Goal: Information Seeking & Learning: Find specific page/section

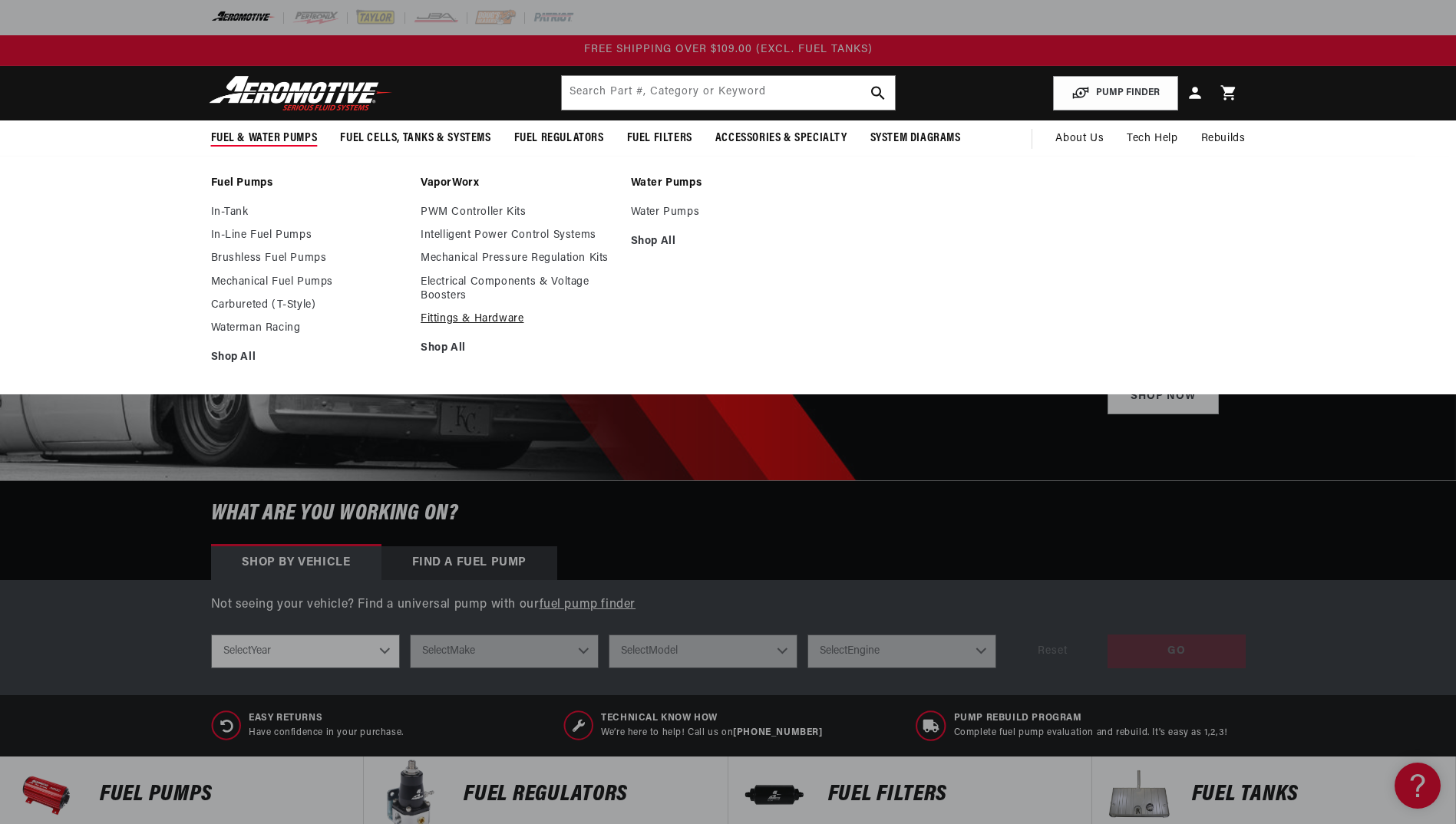
click at [479, 315] on link "Fittings & Hardware" at bounding box center [517, 319] width 195 height 14
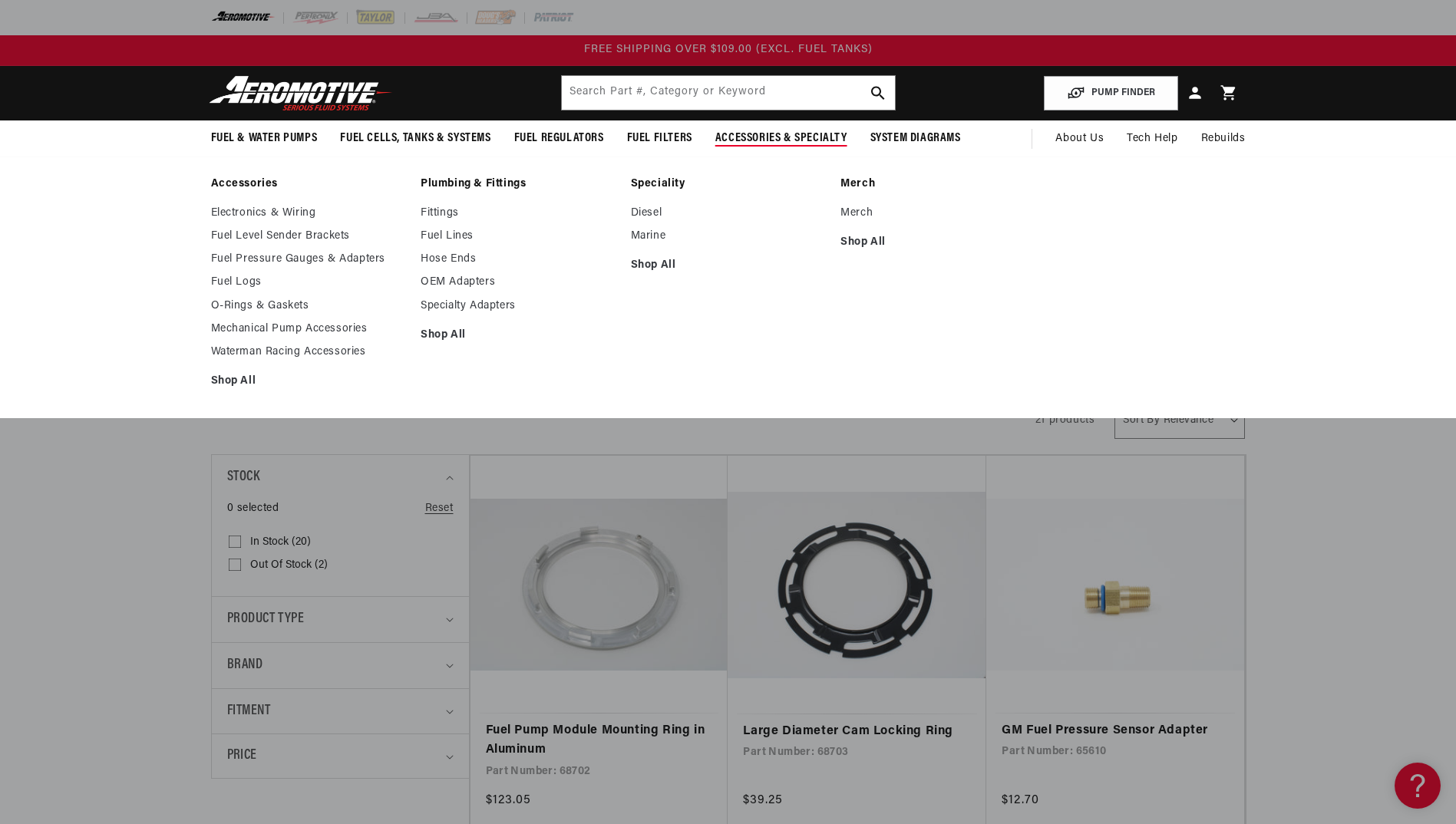
click at [250, 181] on link "Accessories" at bounding box center [308, 184] width 195 height 14
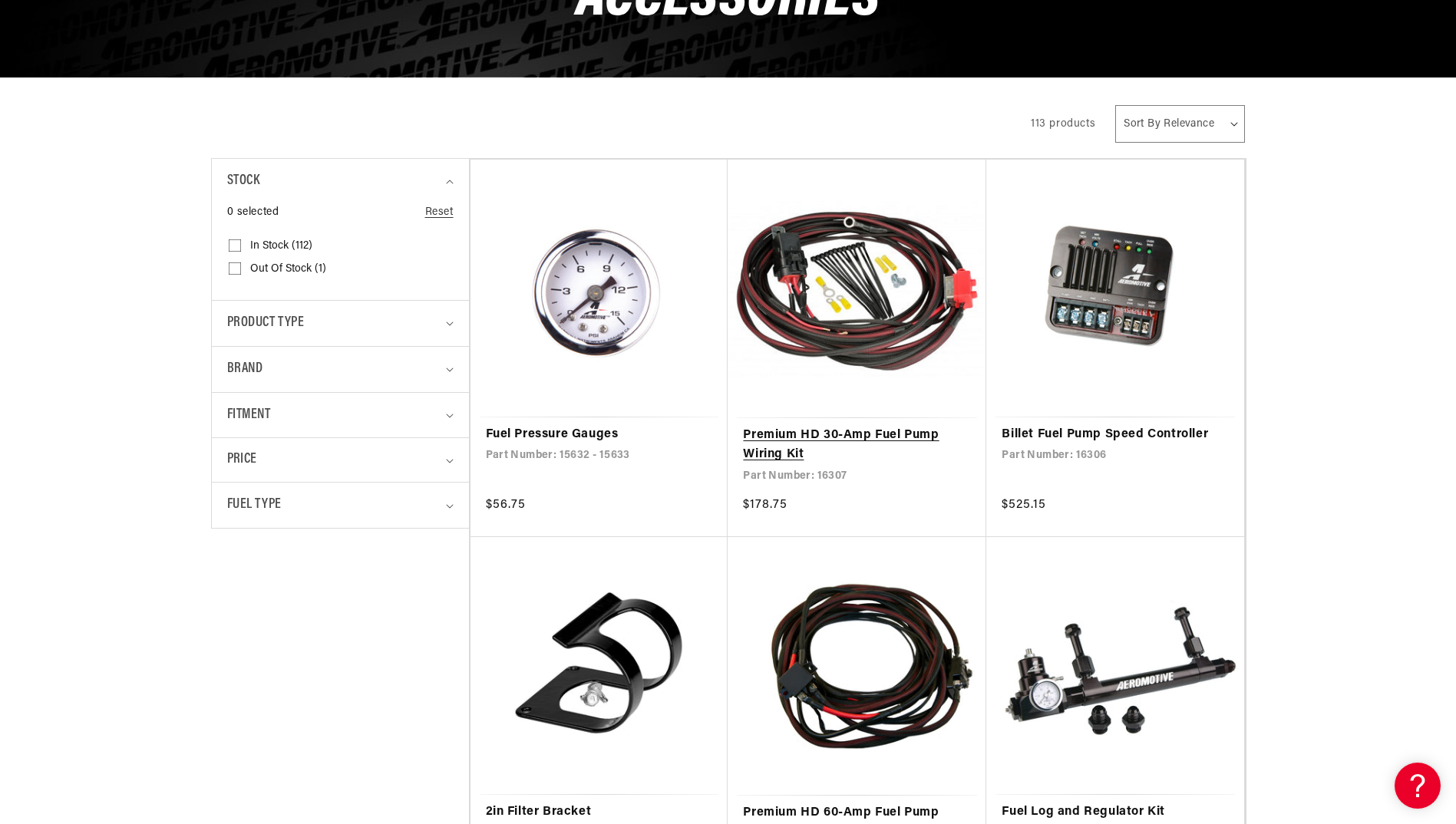
scroll to position [309, 0]
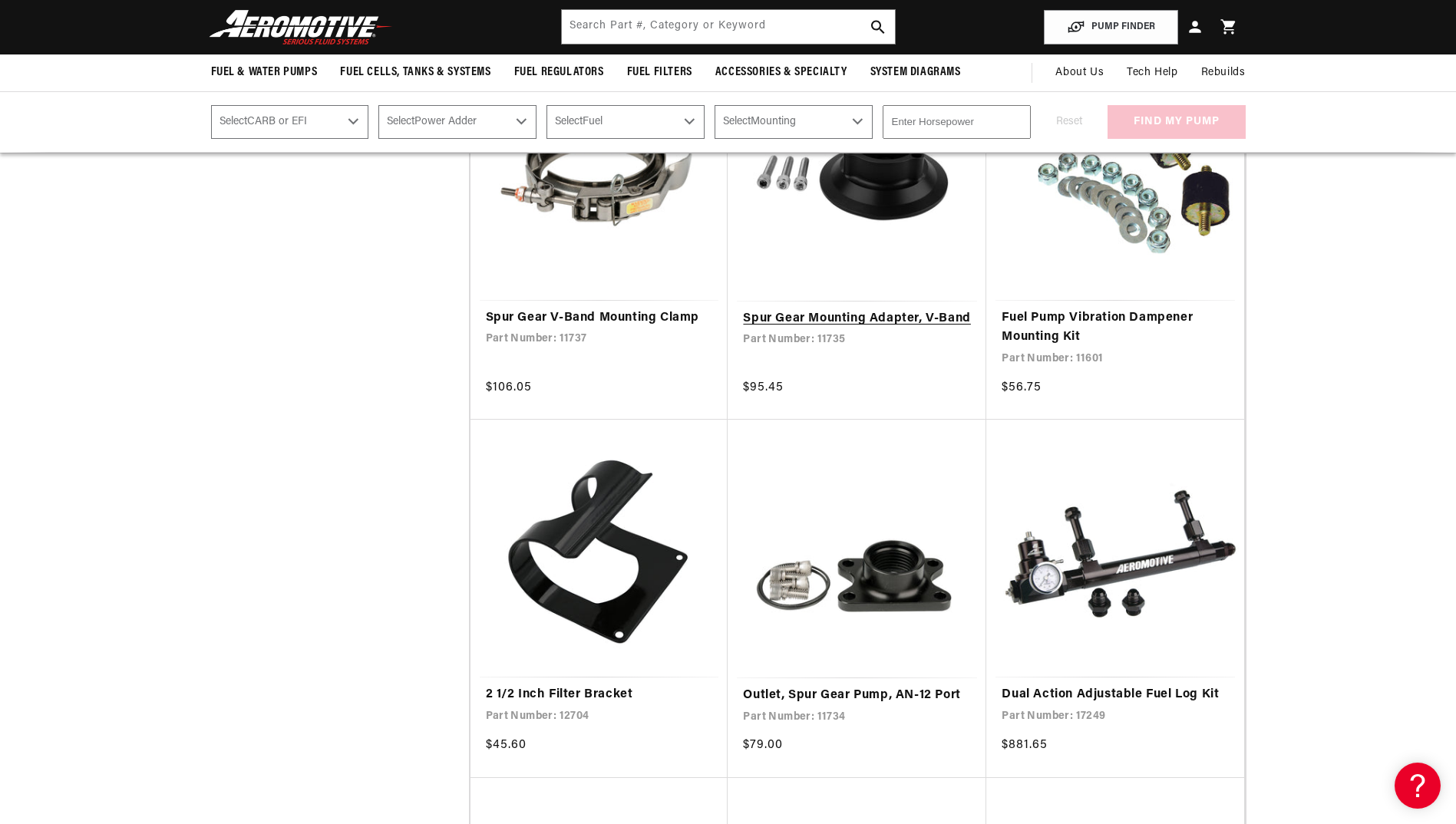
scroll to position [2171, 0]
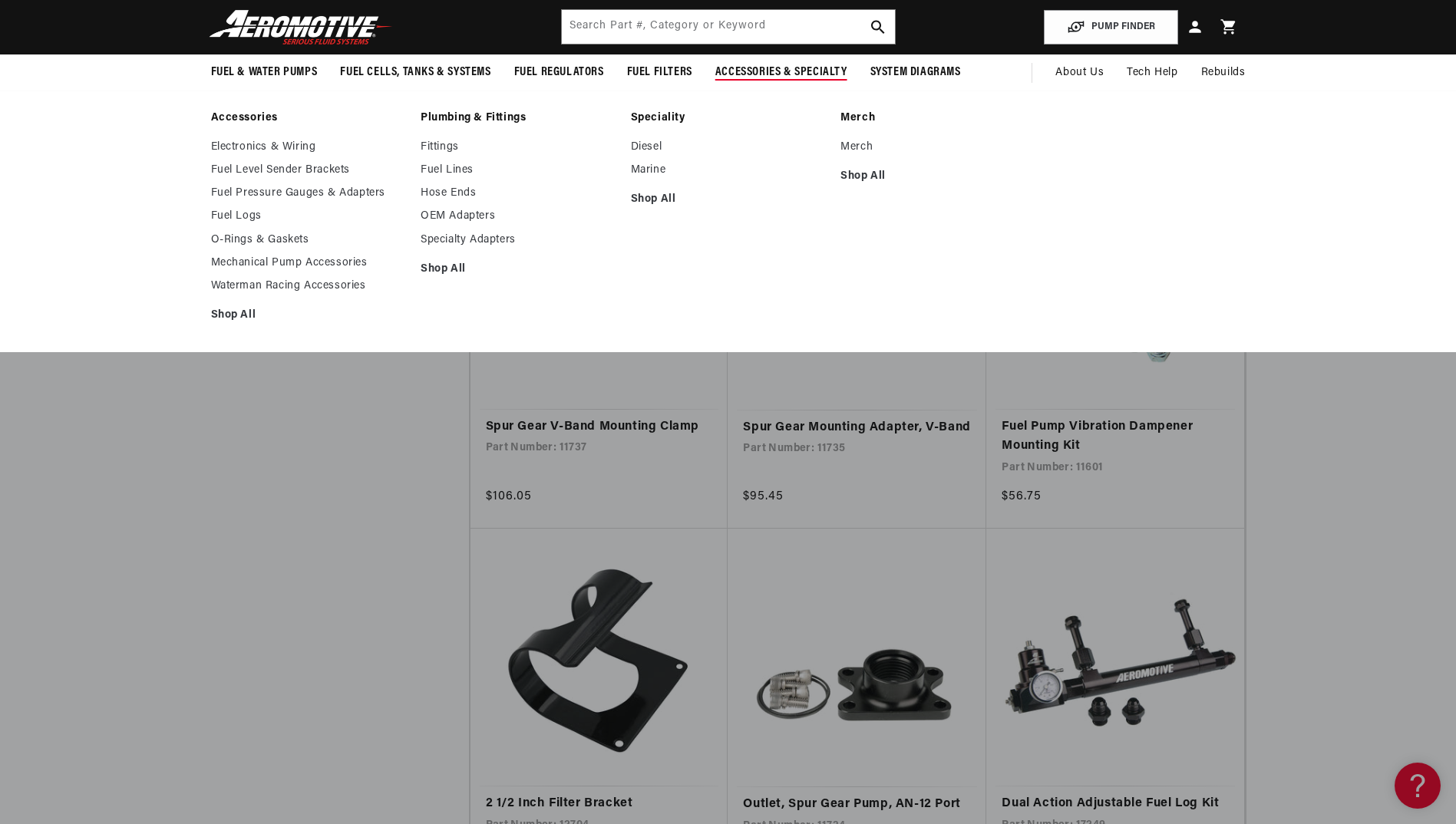
click at [456, 118] on link "Plumbing & Fittings" at bounding box center [517, 118] width 195 height 14
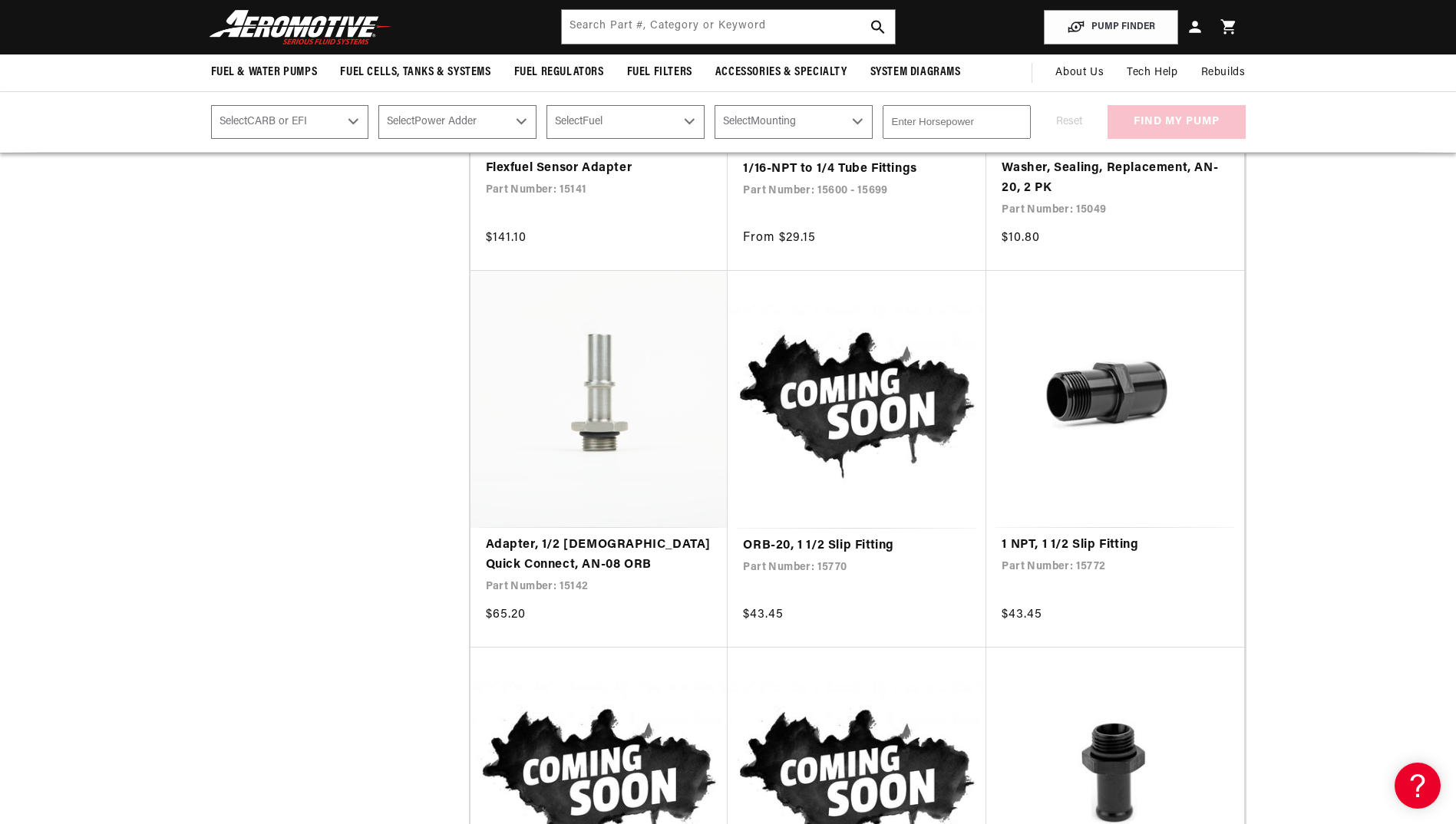
scroll to position [13913, 0]
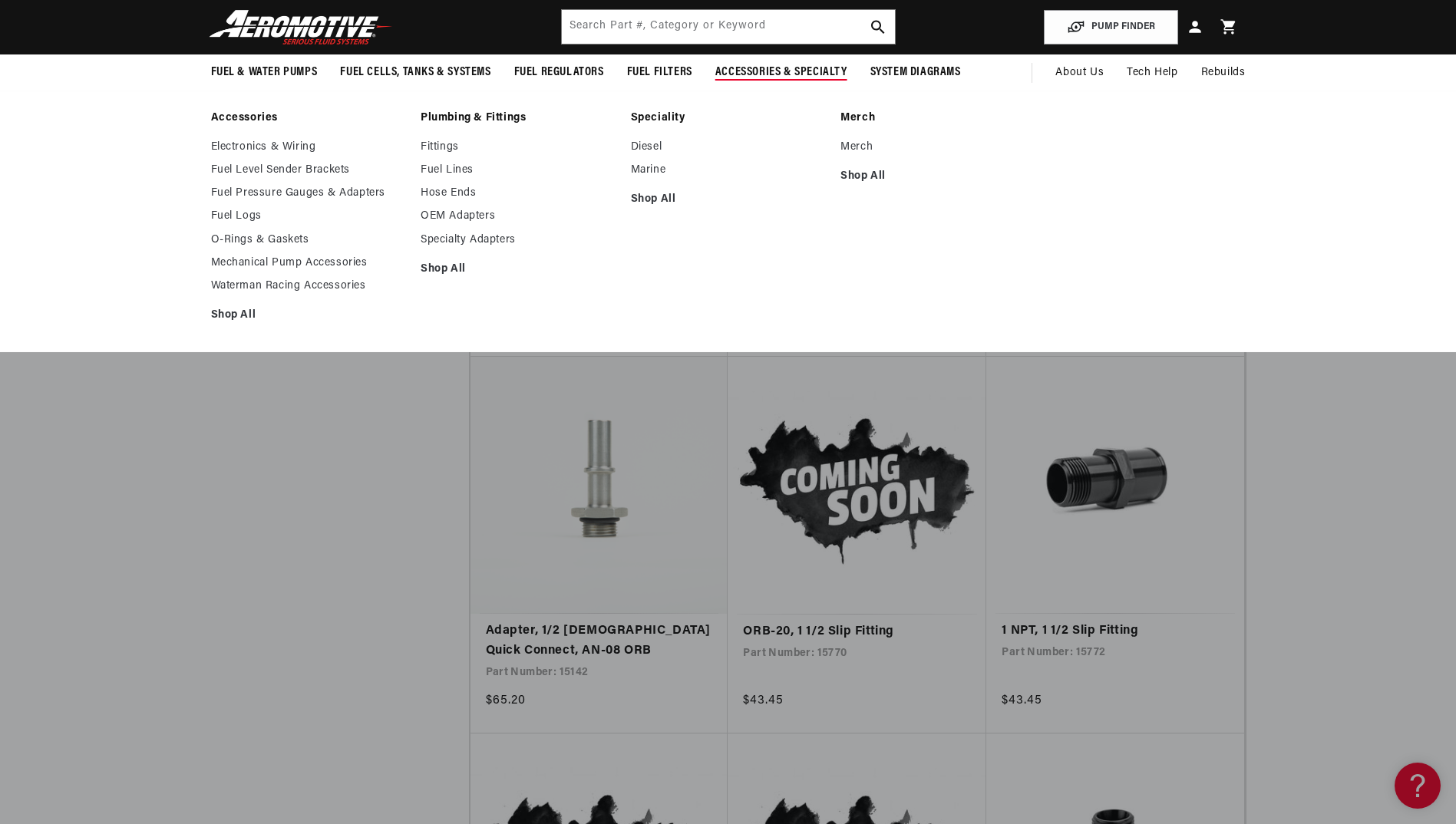
click at [656, 118] on link "Speciality" at bounding box center [728, 118] width 195 height 14
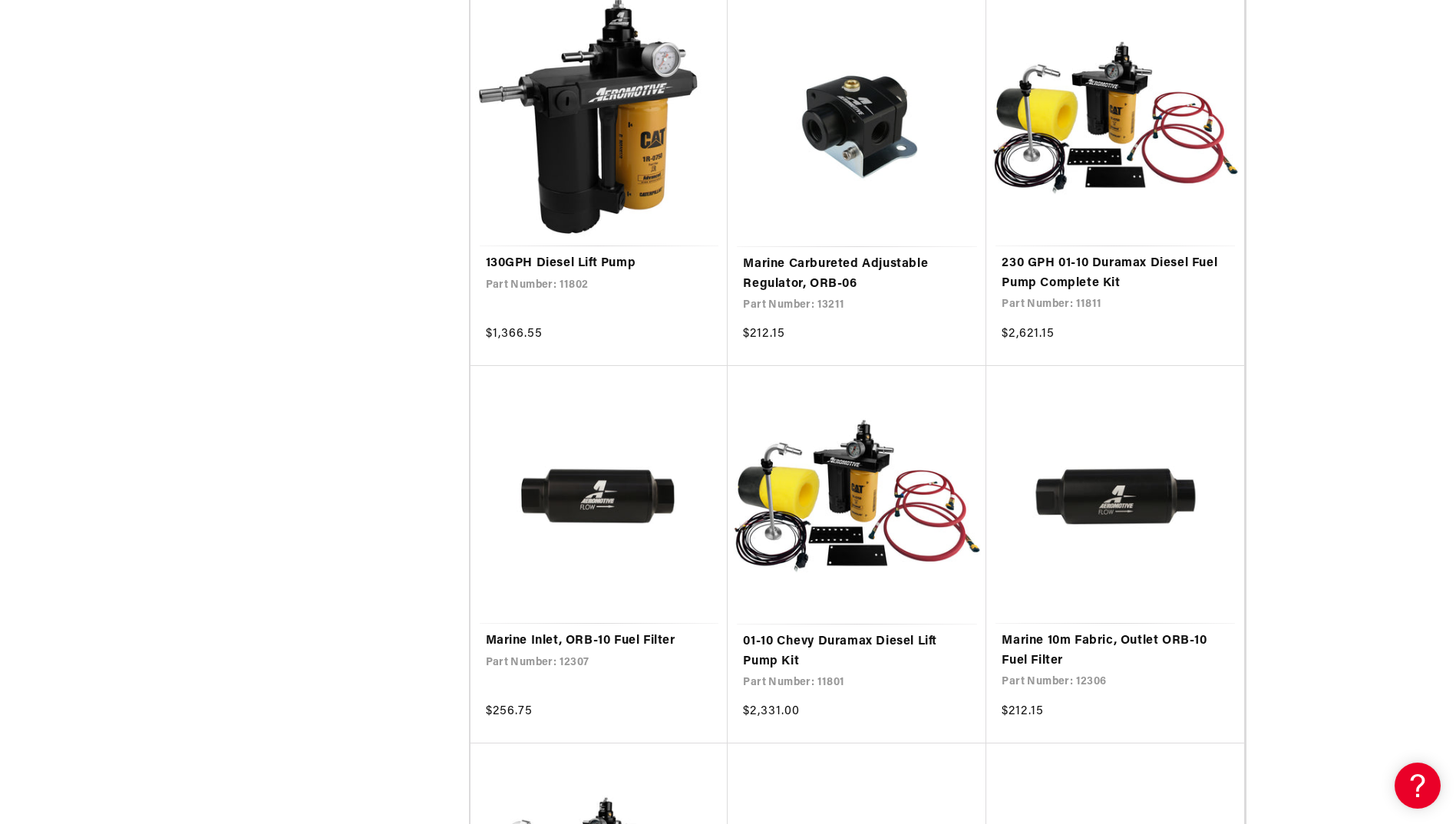
scroll to position [1608, 0]
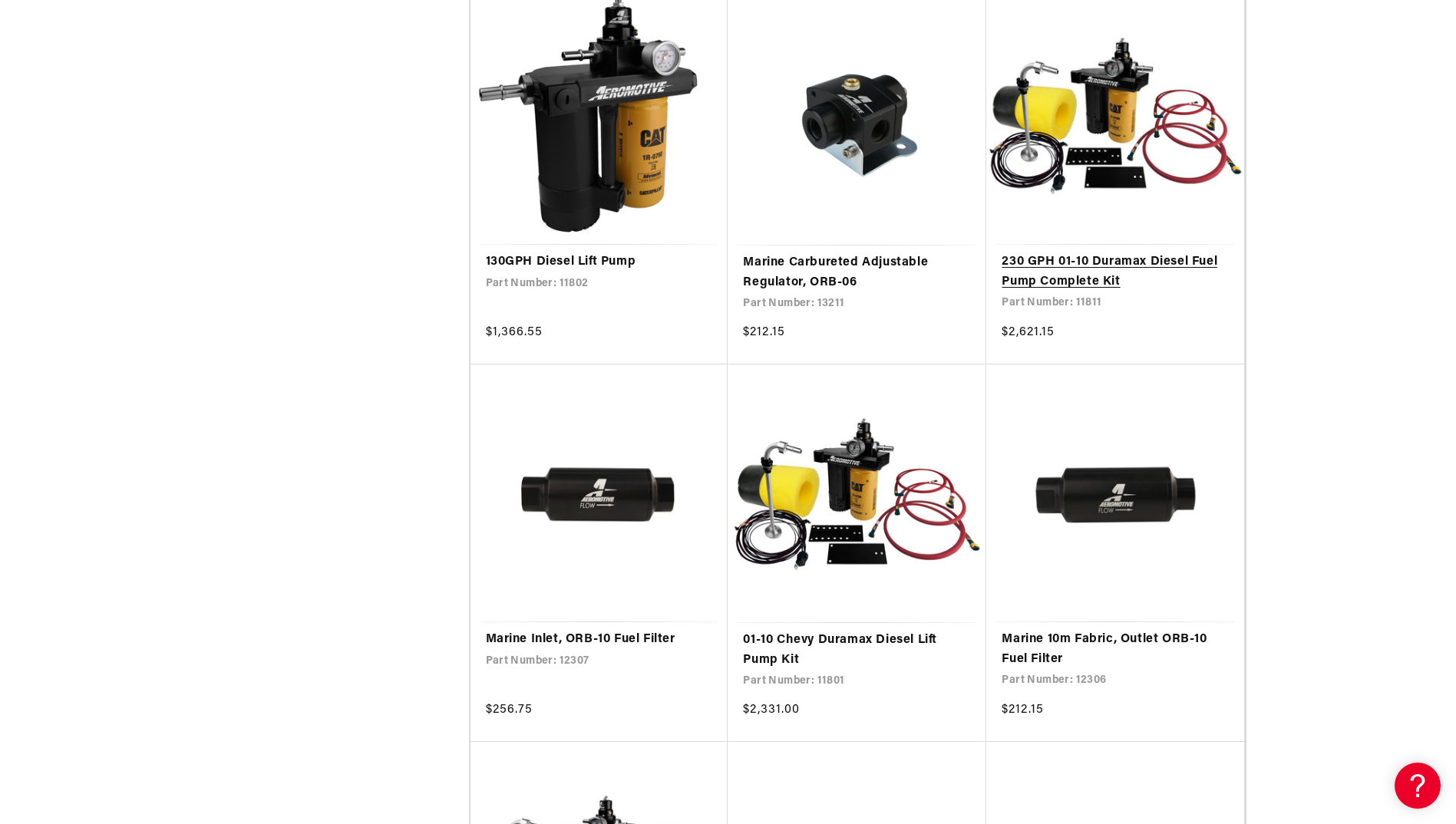
click at [1160, 253] on link "230 GPH 01-10 Duramax Diesel Fuel Pump Complete Kit" at bounding box center [1114, 272] width 227 height 39
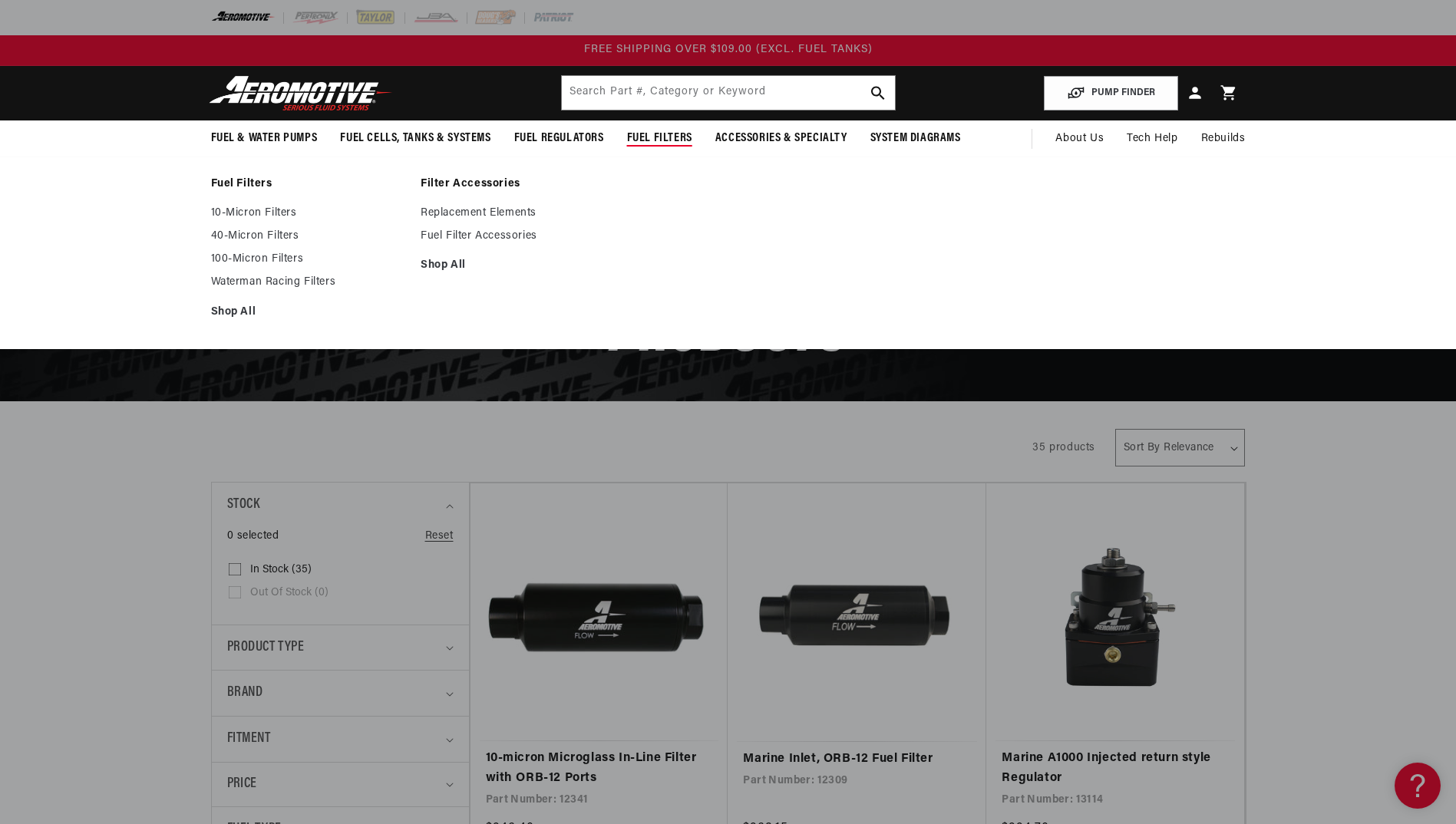
click at [475, 176] on div "Fuel Filters 10-Micron Filters 40-Micron Filters 100-Micron Filters Shop All Sh…" at bounding box center [728, 253] width 1456 height 192
click at [470, 181] on link "Filter Accessories" at bounding box center [517, 184] width 195 height 14
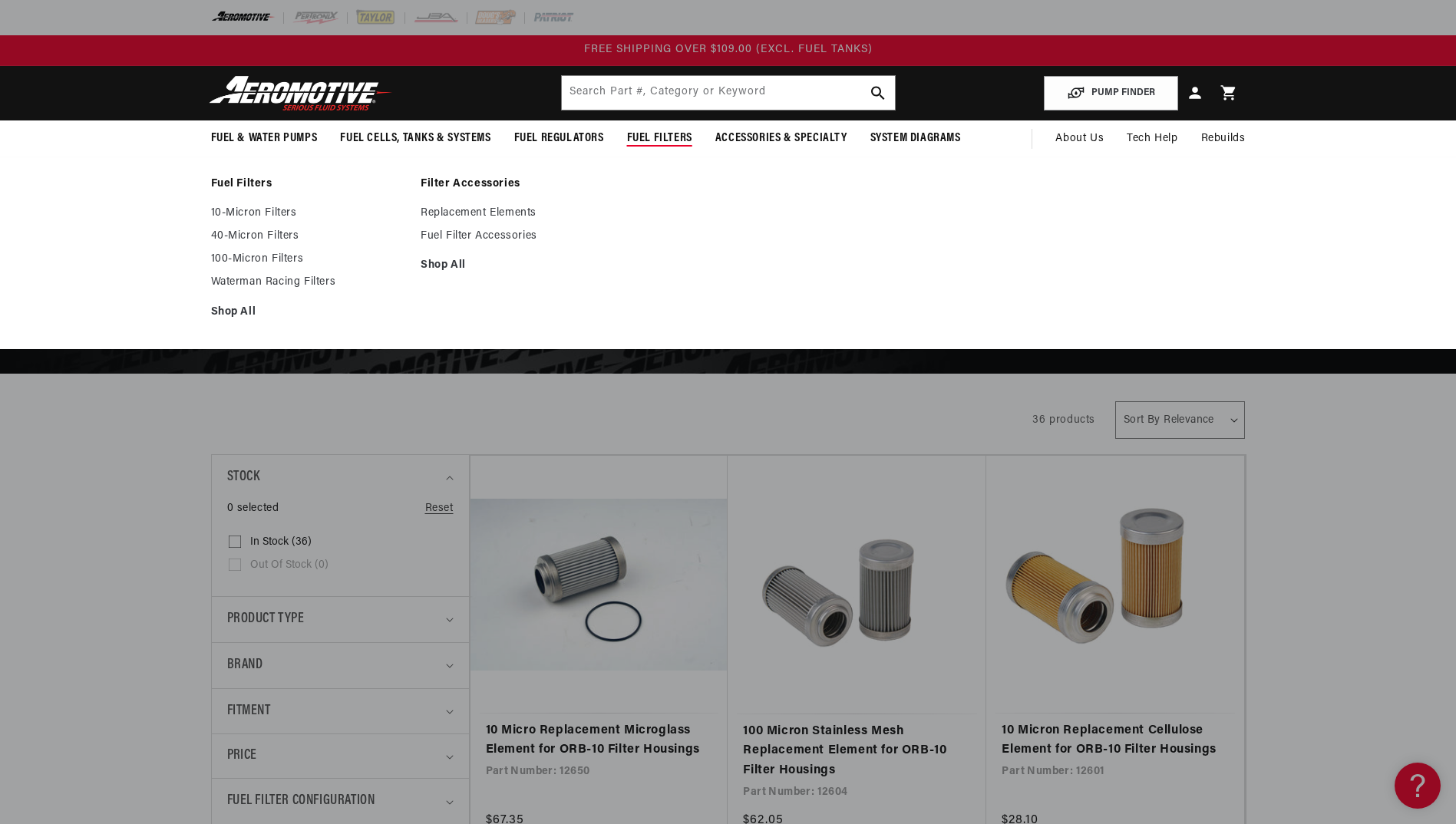
click at [250, 182] on link "Fuel Filters" at bounding box center [308, 184] width 195 height 14
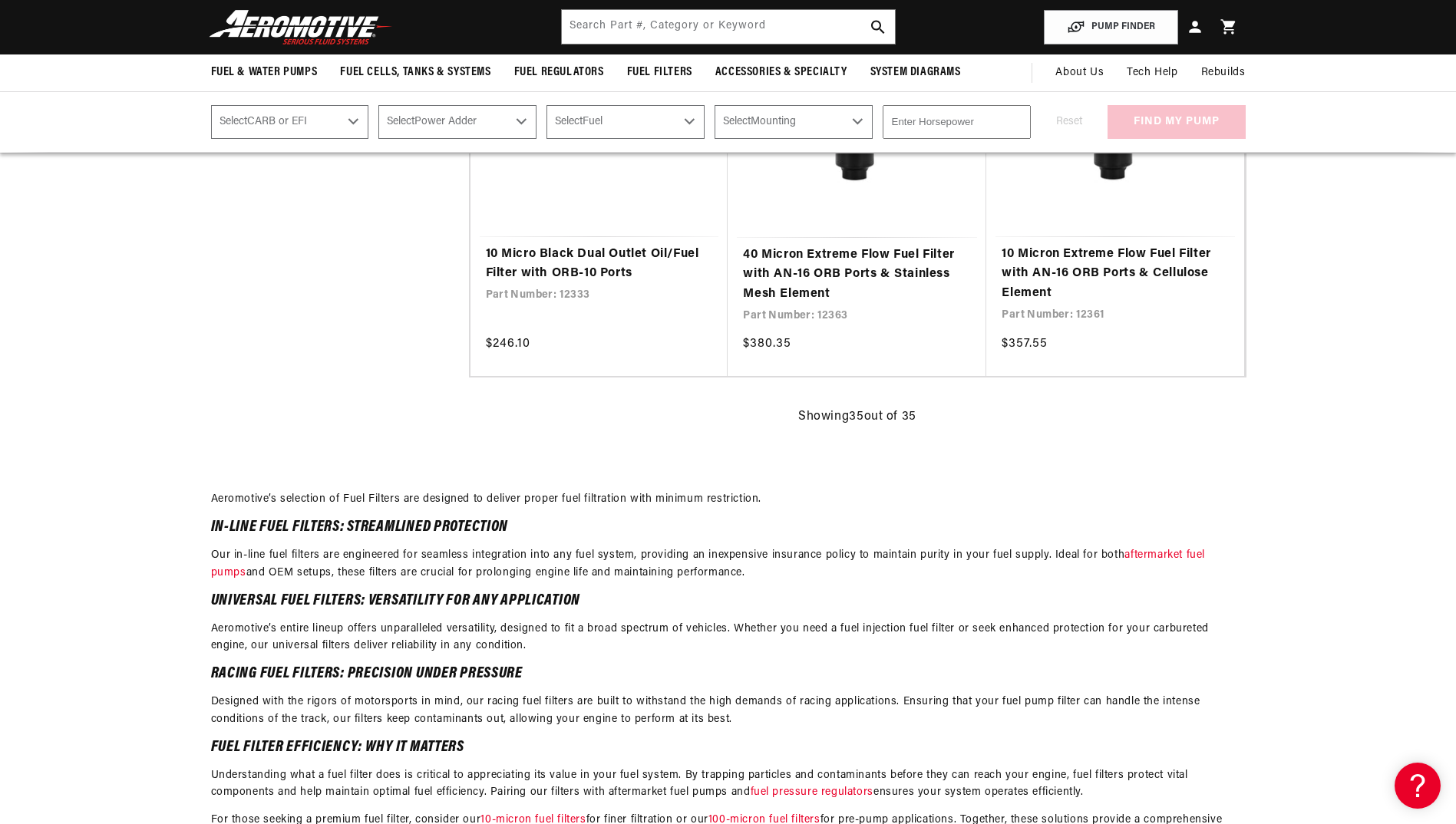
scroll to position [4699, 0]
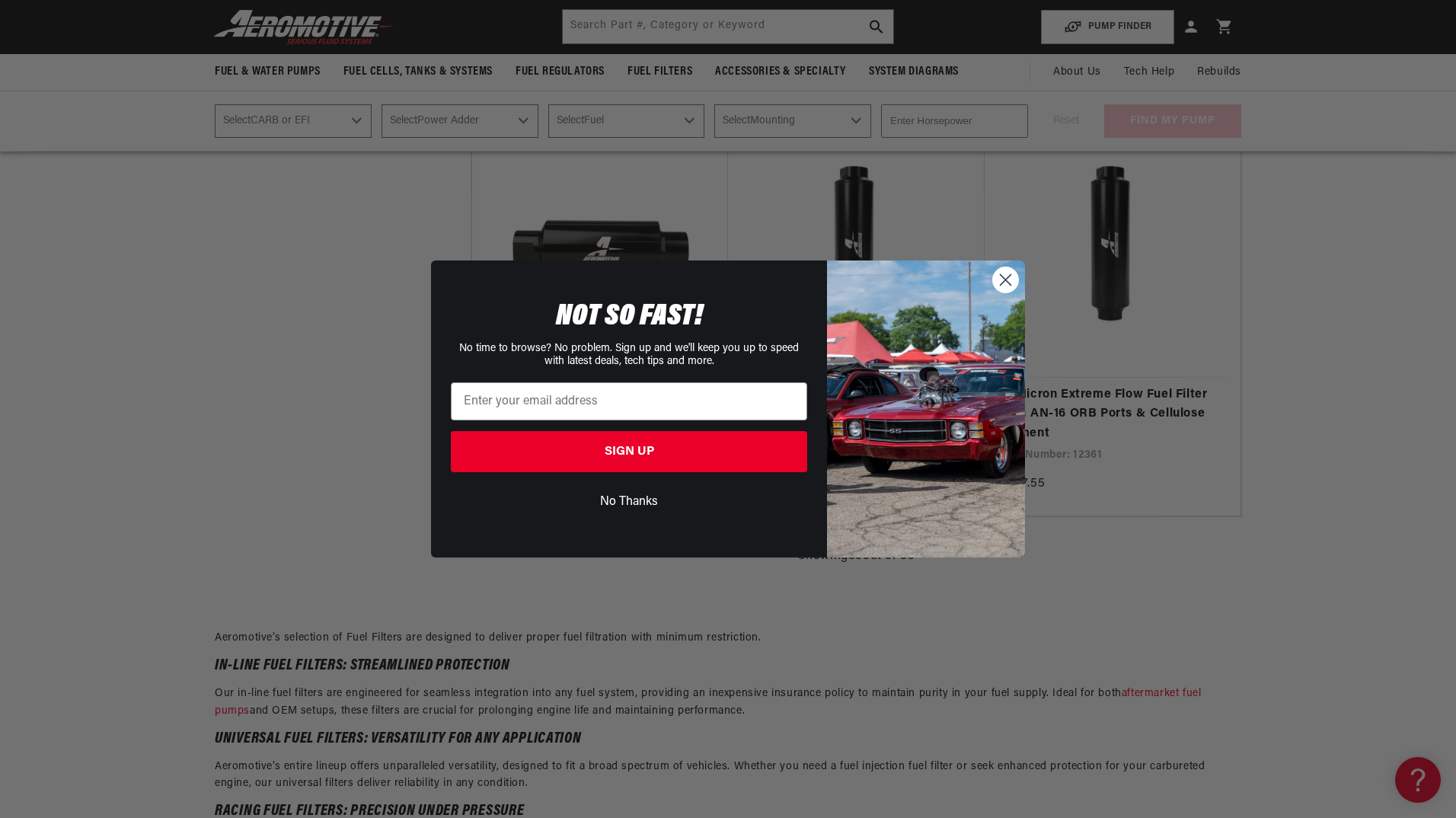
click at [997, 275] on circle "Close dialog" at bounding box center [1006, 280] width 25 height 25
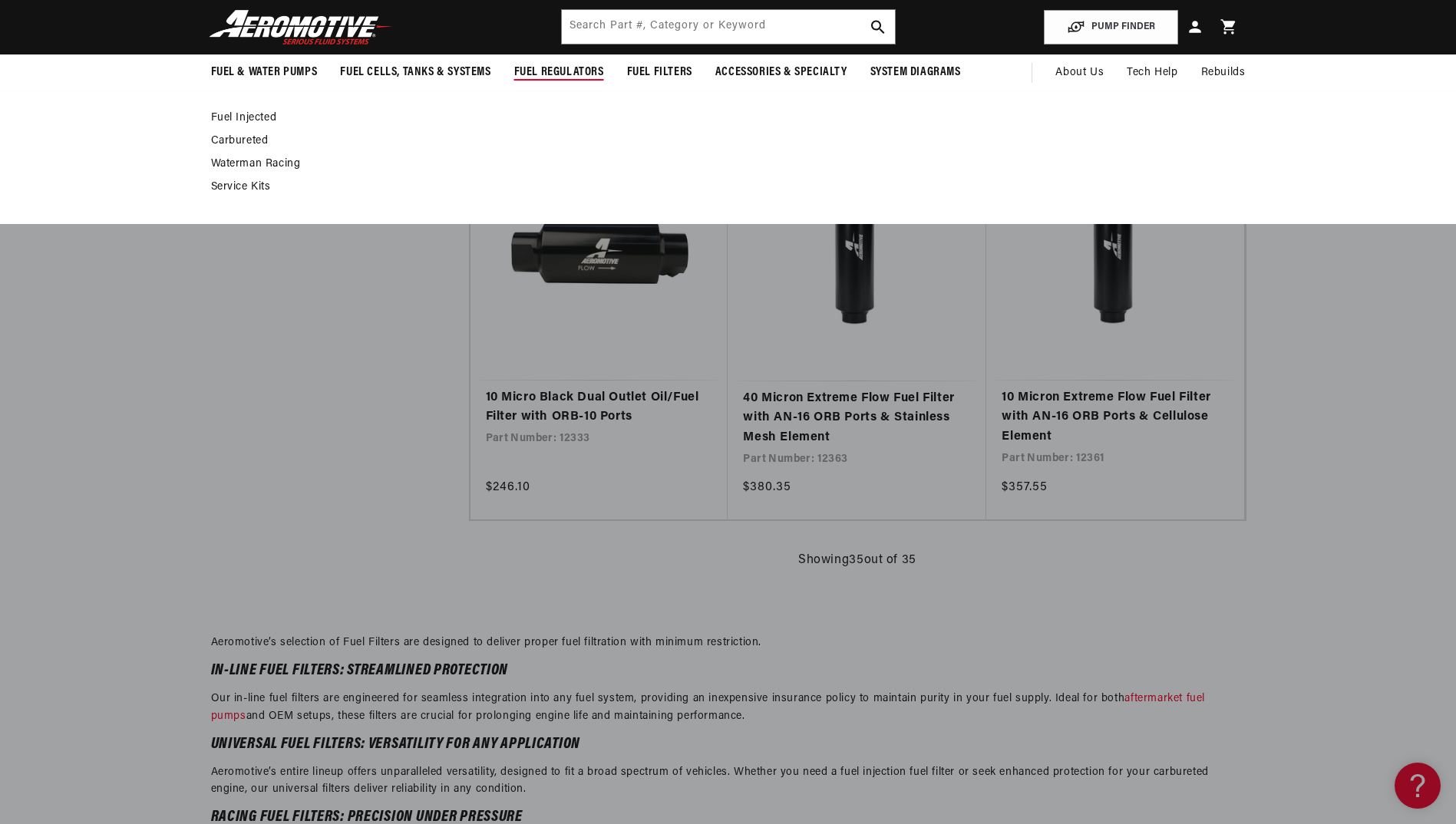
click at [552, 62] on summary "Fuel Regulators" at bounding box center [559, 72] width 113 height 36
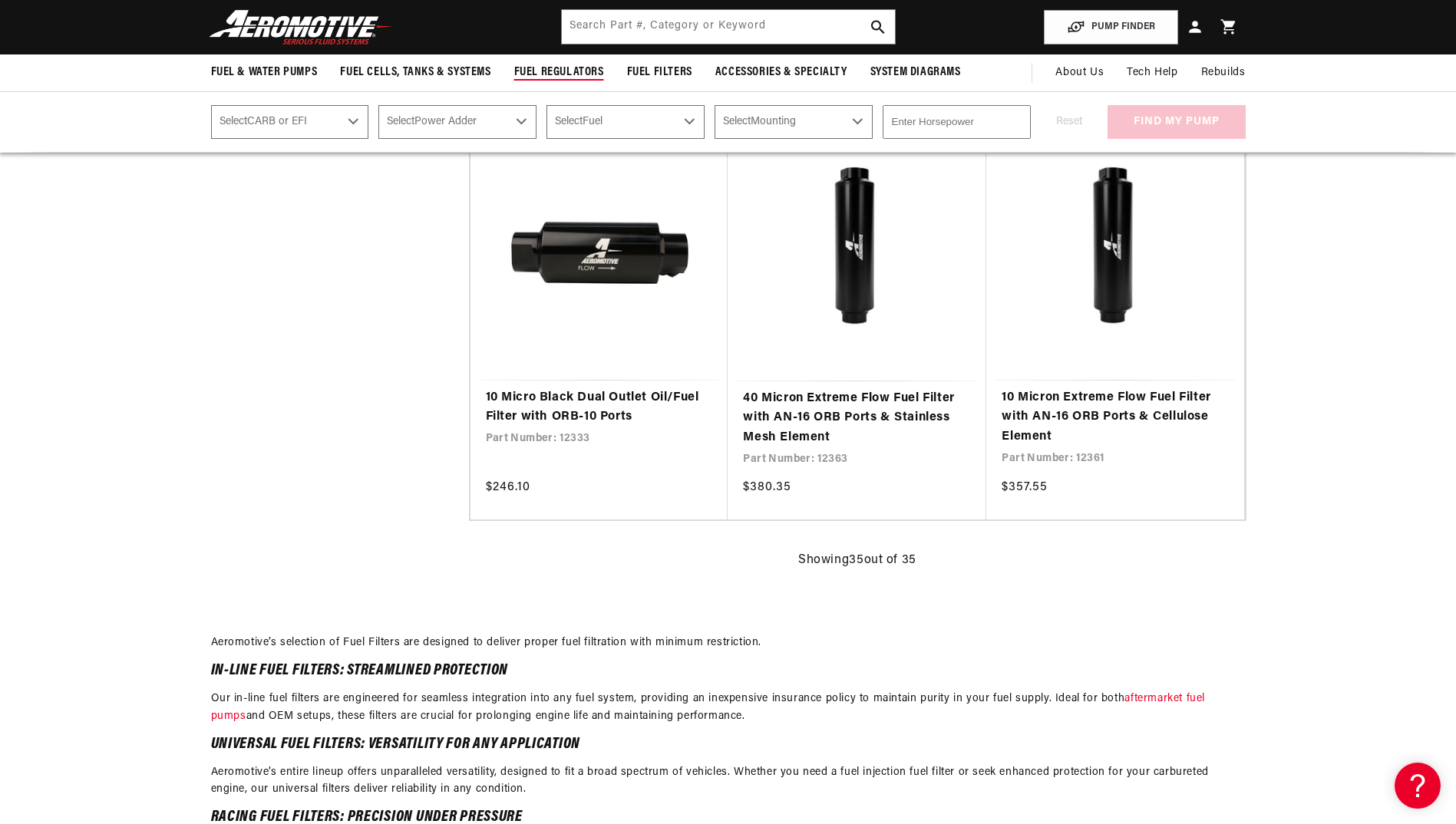
click at [560, 72] on span "Fuel Regulators" at bounding box center [560, 72] width 90 height 16
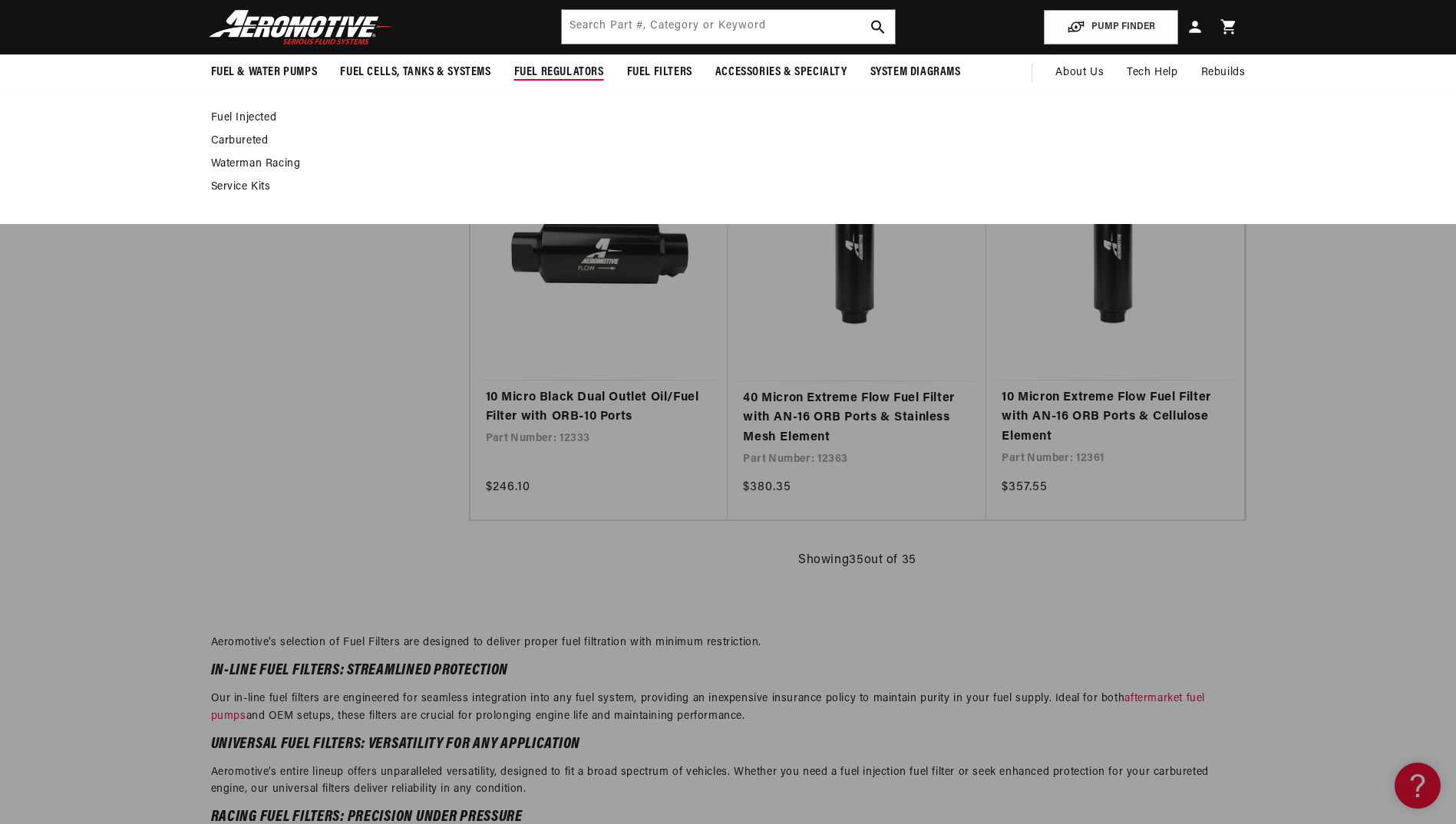
click at [255, 111] on link "Fuel Injected" at bounding box center [720, 118] width 1019 height 14
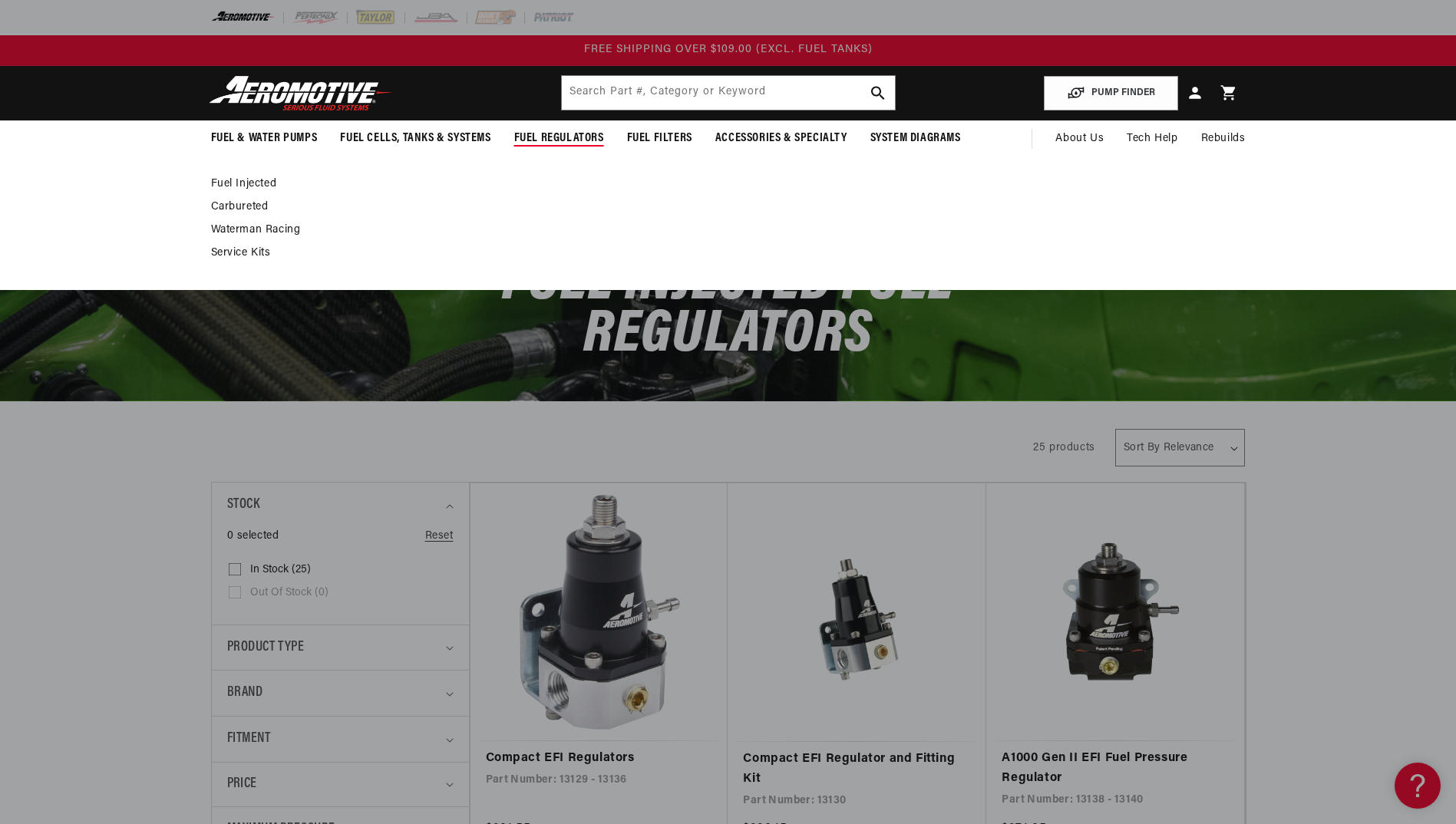
click at [250, 204] on link "Carbureted" at bounding box center [720, 207] width 1019 height 14
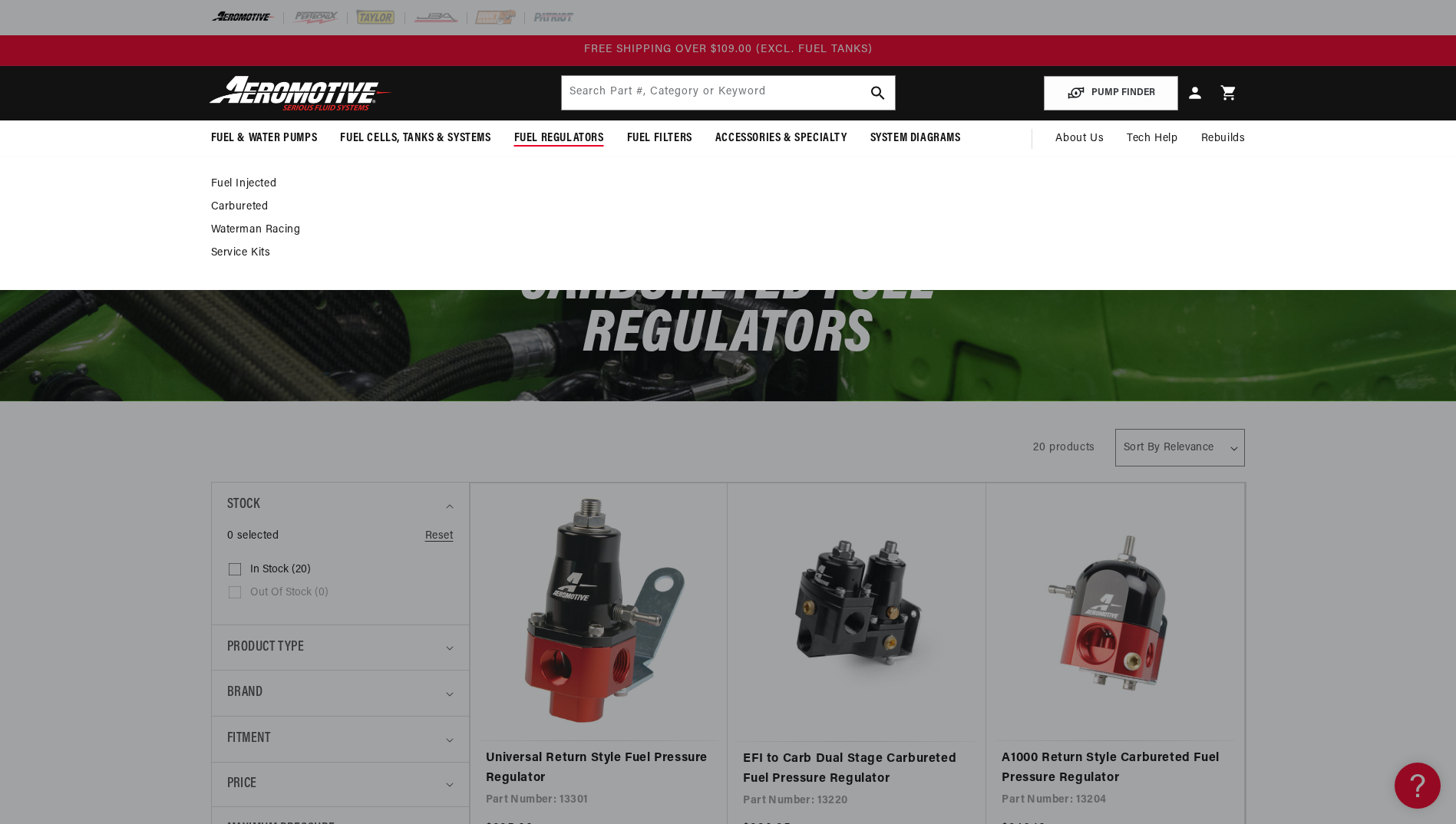
click at [293, 224] on link "Waterman Racing" at bounding box center [720, 230] width 1019 height 14
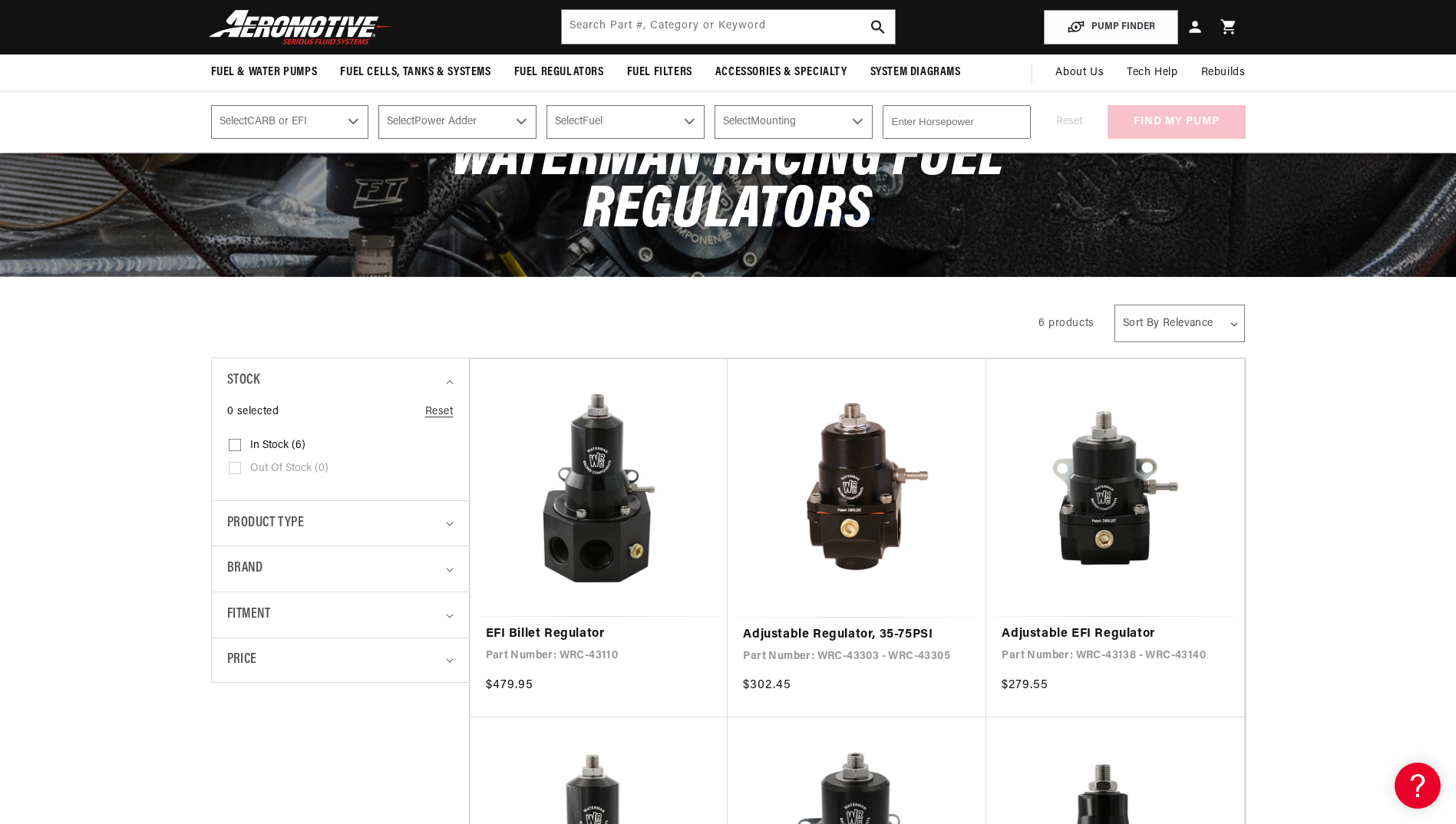
scroll to position [67, 0]
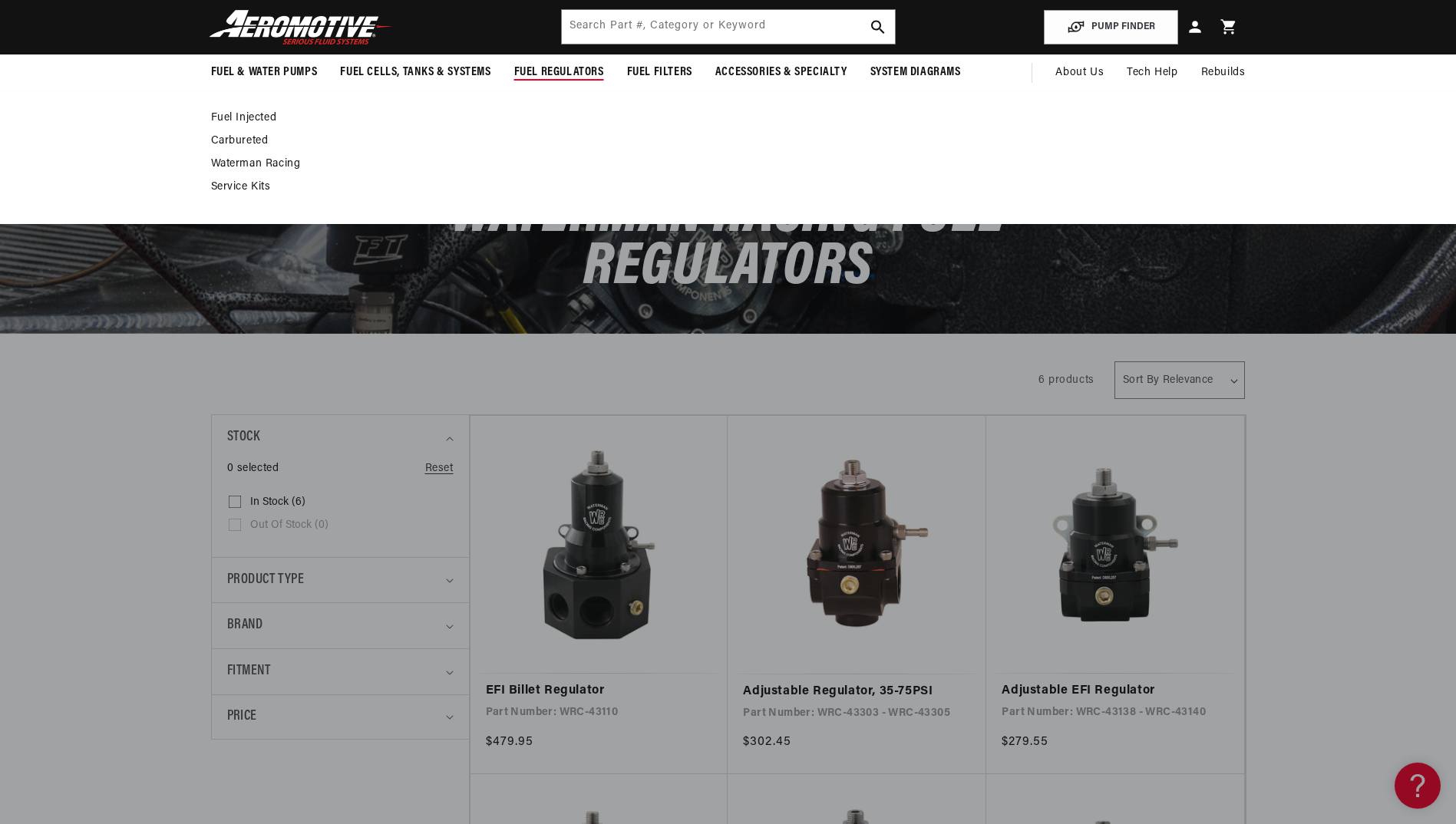
click at [253, 185] on link "Service Kits" at bounding box center [720, 187] width 1019 height 14
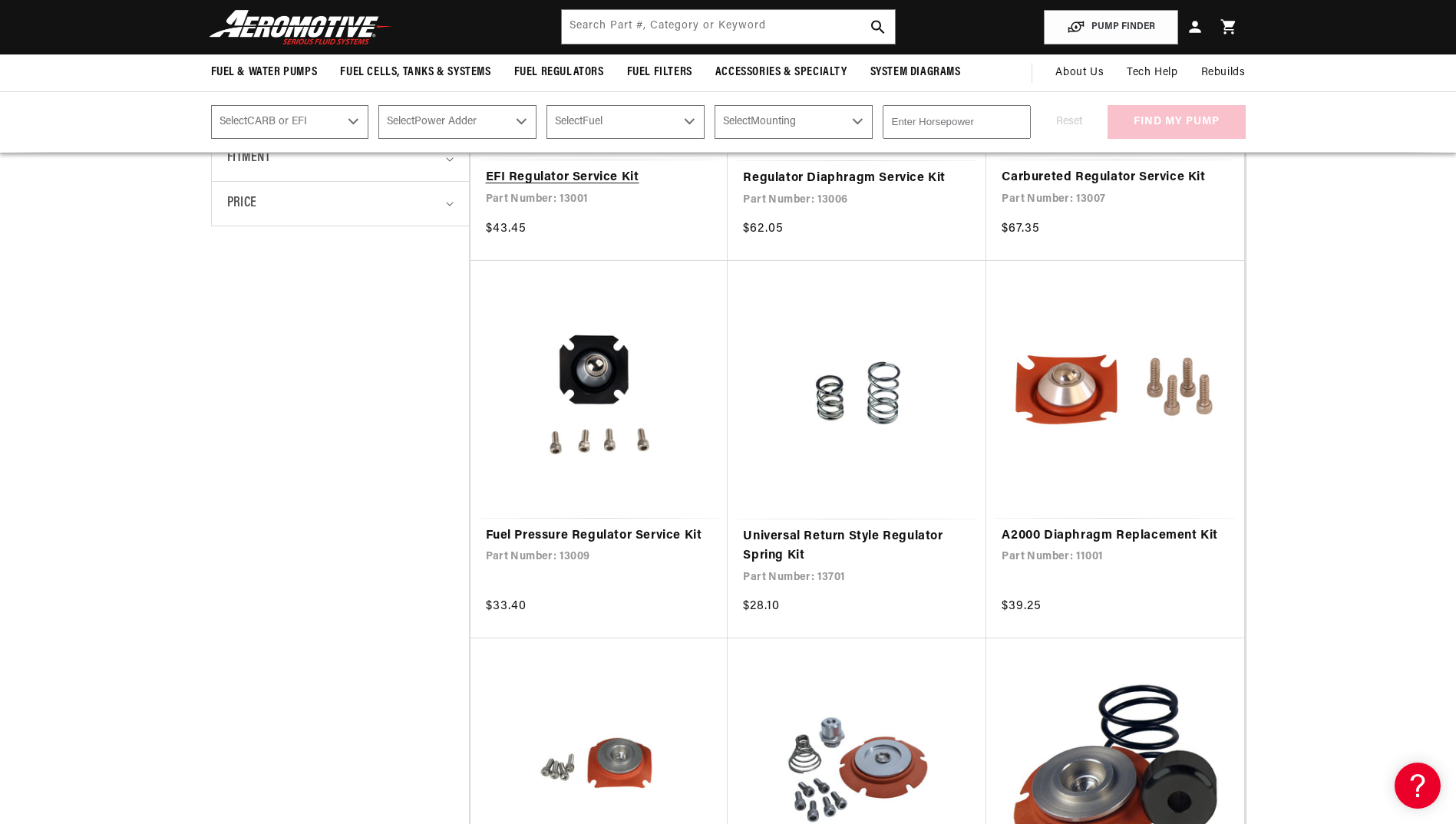
scroll to position [474, 0]
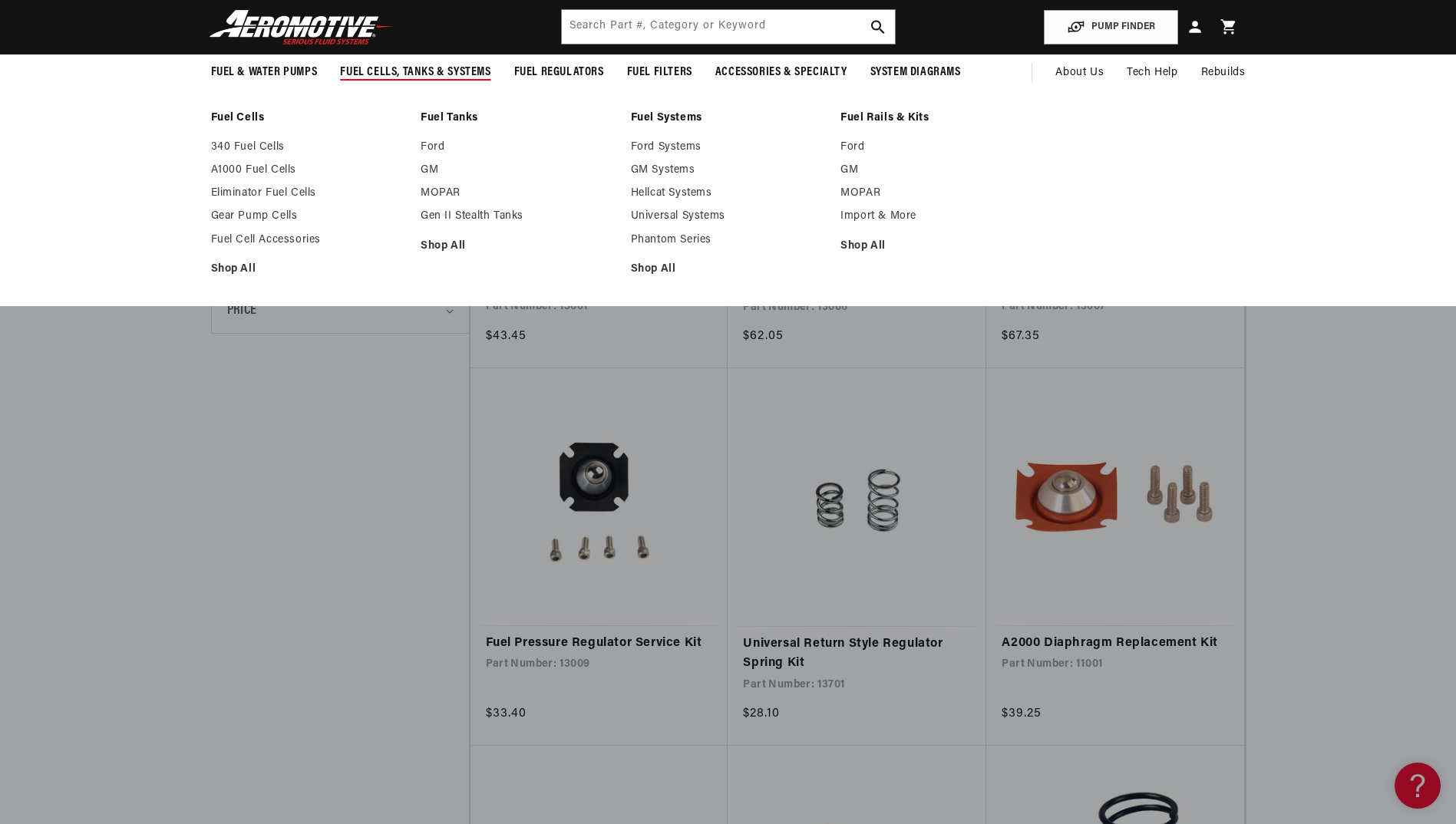
click at [876, 115] on link "Fuel Rails & Kits" at bounding box center [937, 118] width 195 height 14
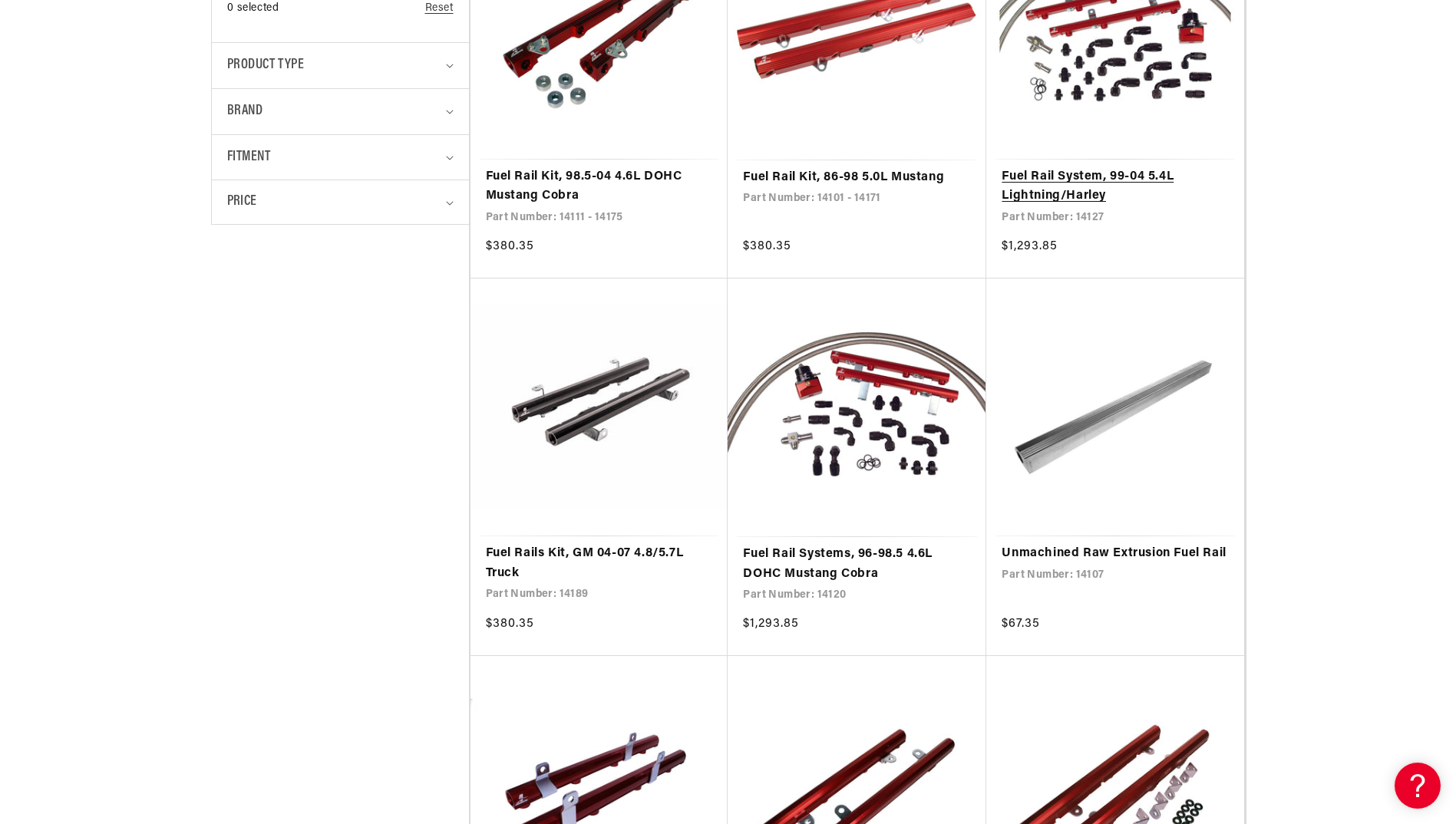
scroll to position [558, 0]
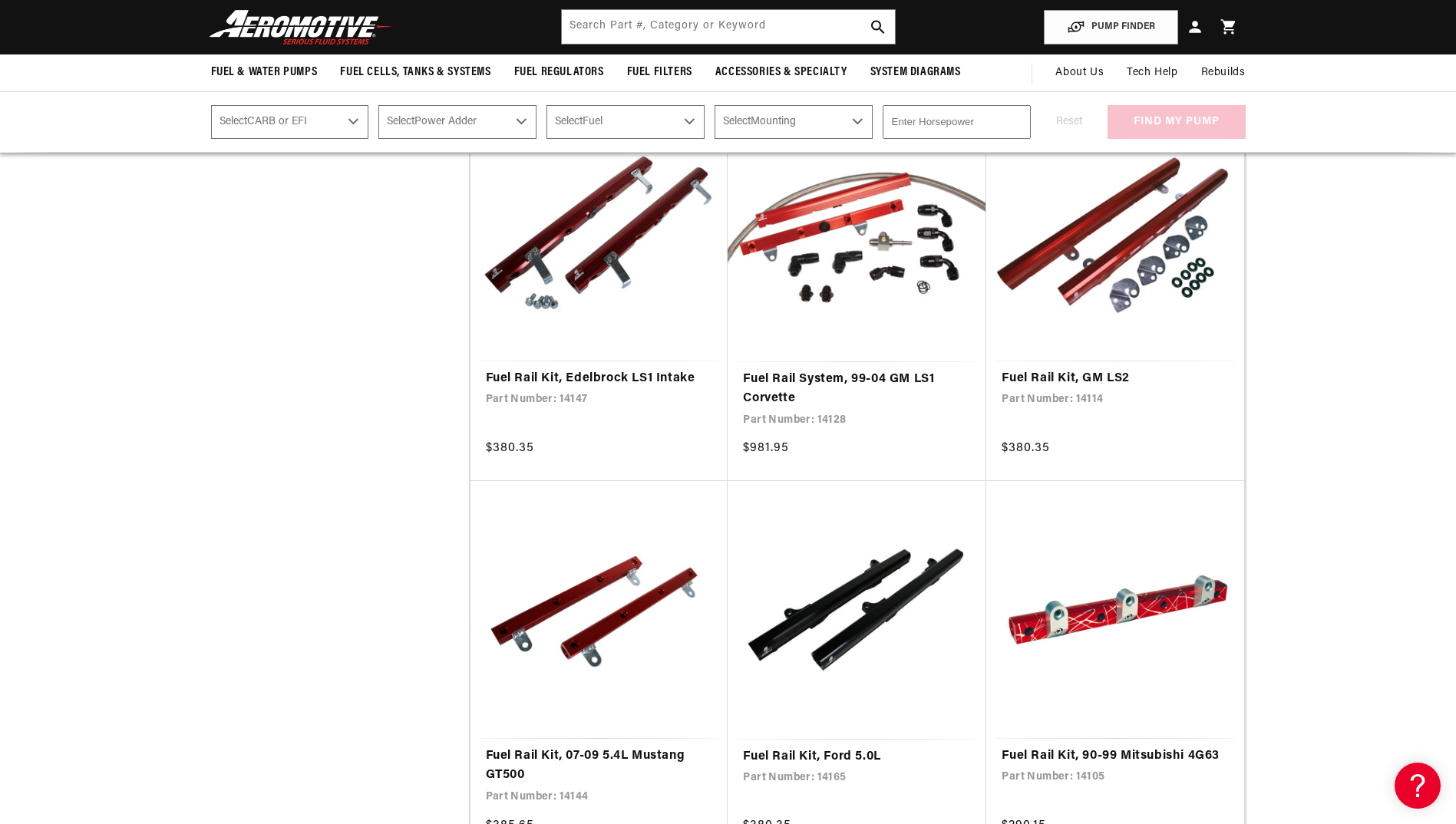
scroll to position [2576, 0]
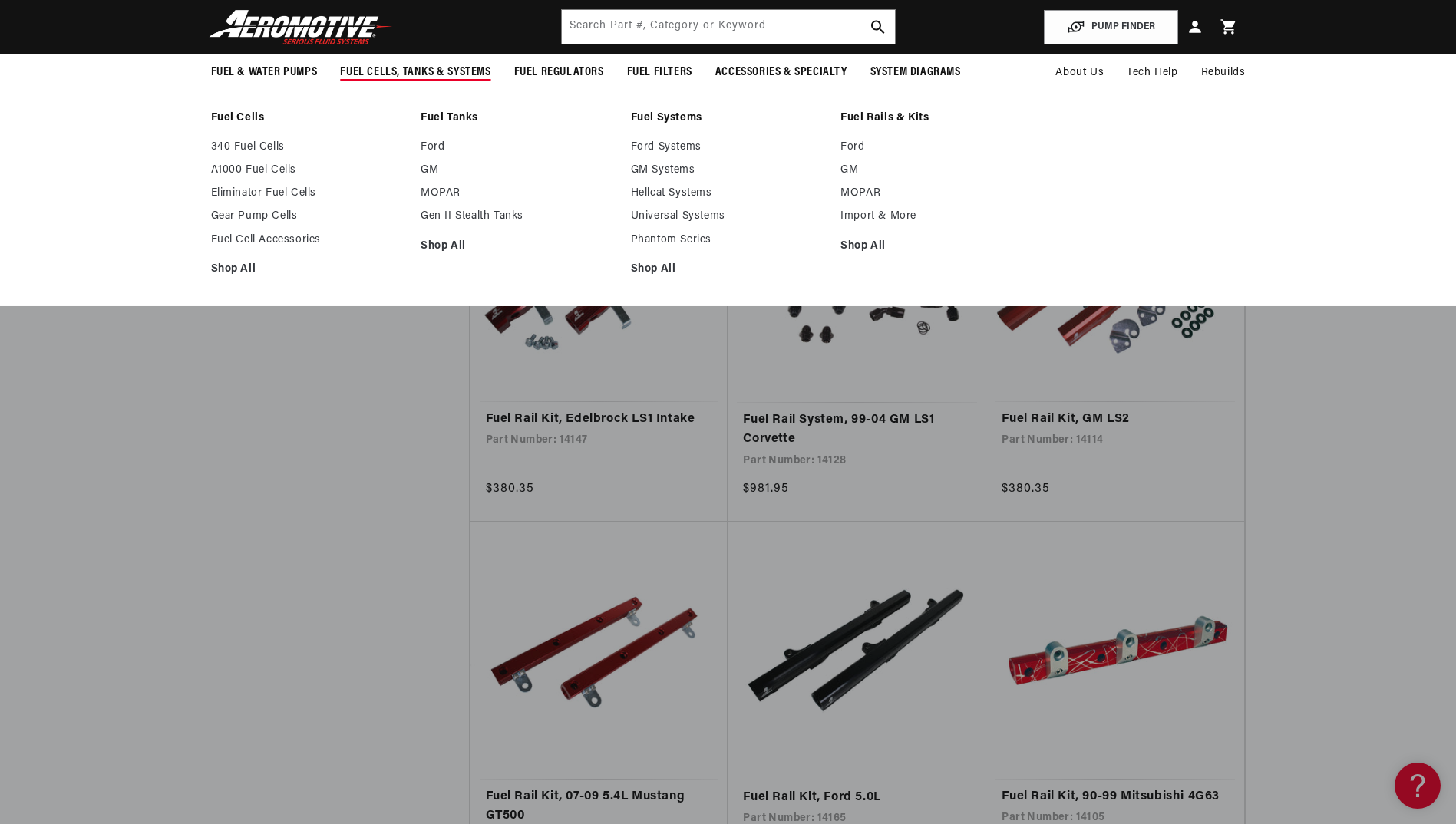
click at [679, 121] on link "Fuel Systems" at bounding box center [728, 118] width 195 height 14
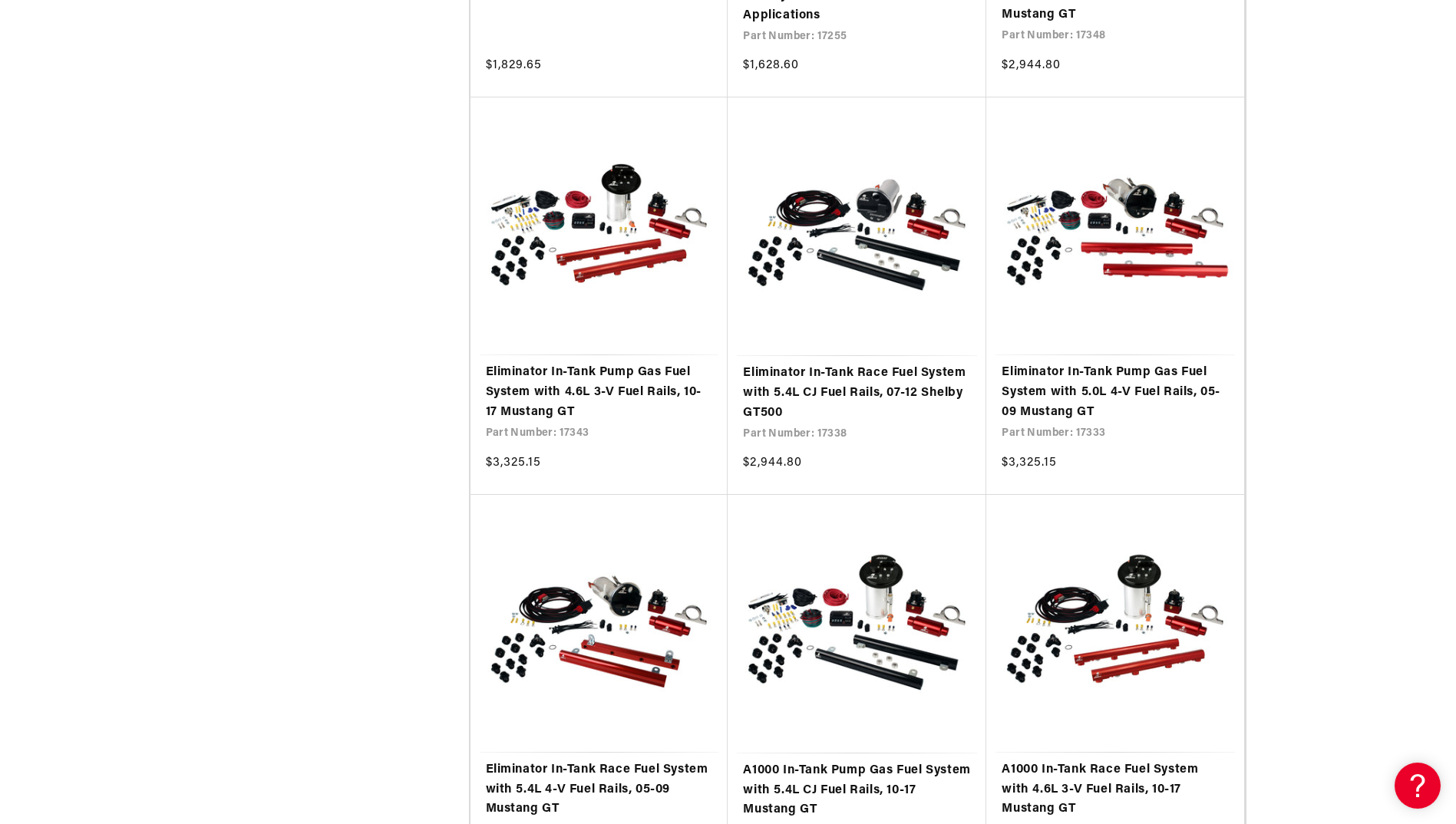
scroll to position [3532, 0]
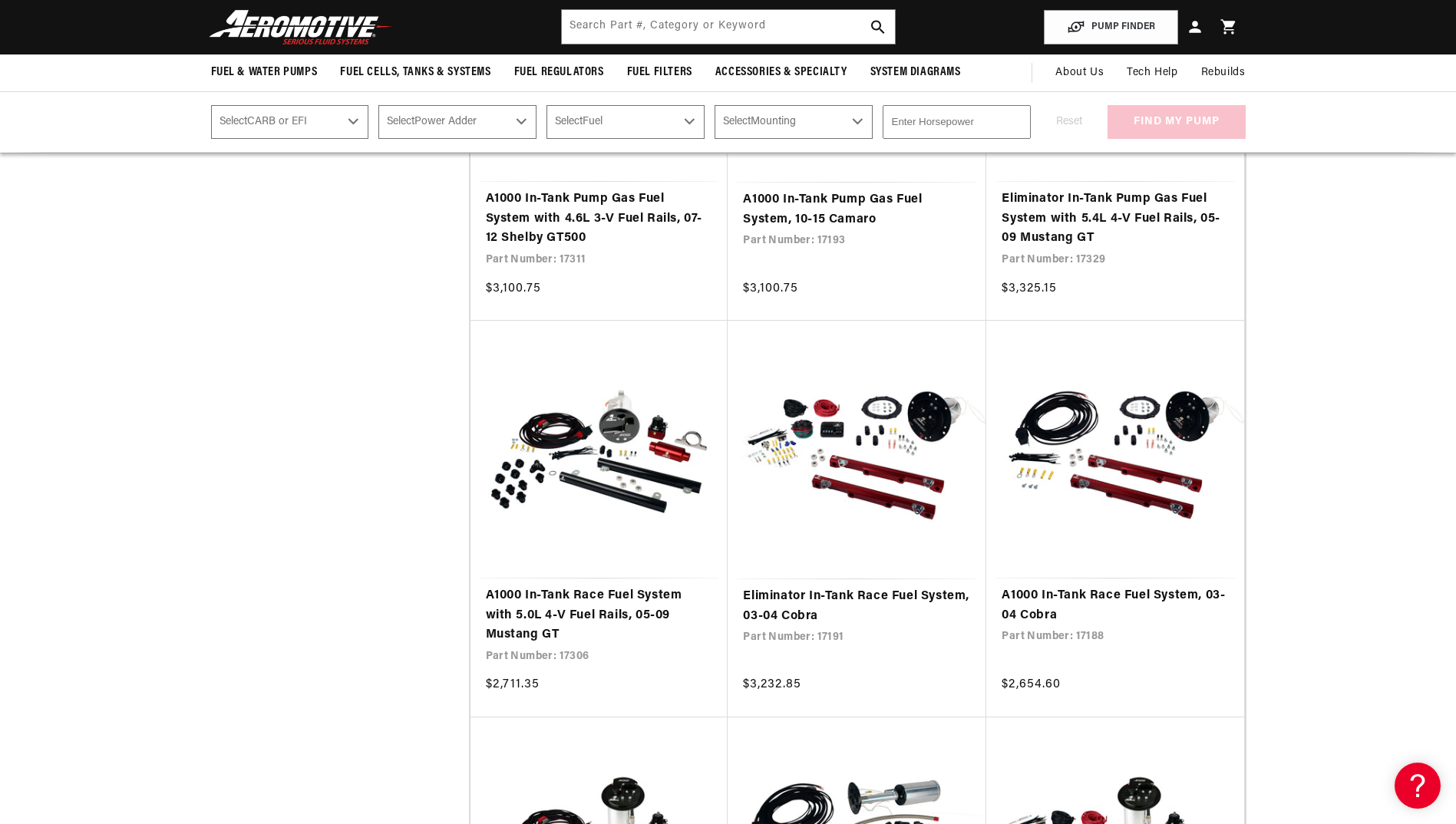
scroll to position [9144, 0]
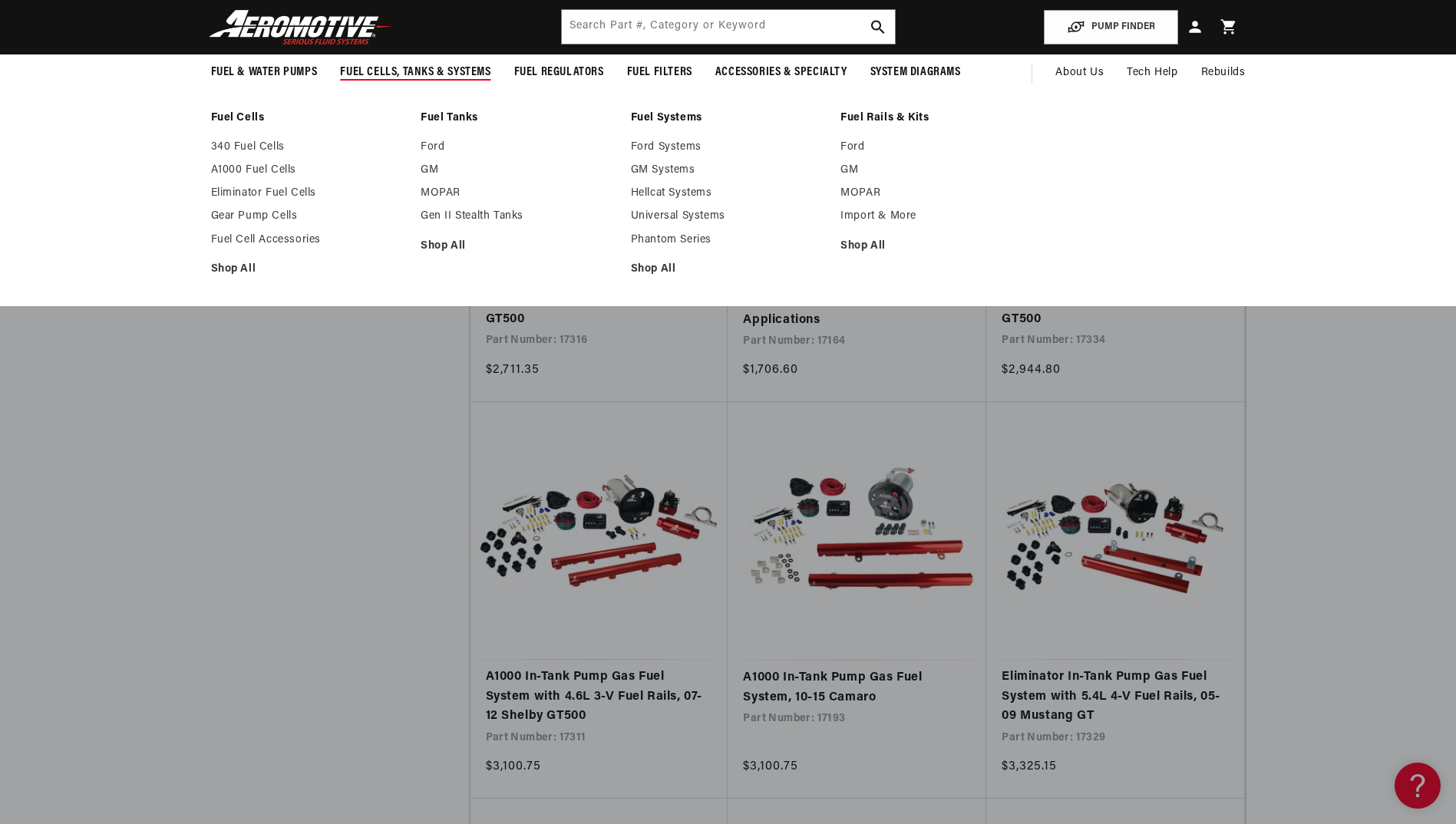
click at [458, 115] on link "Fuel Tanks" at bounding box center [517, 118] width 195 height 14
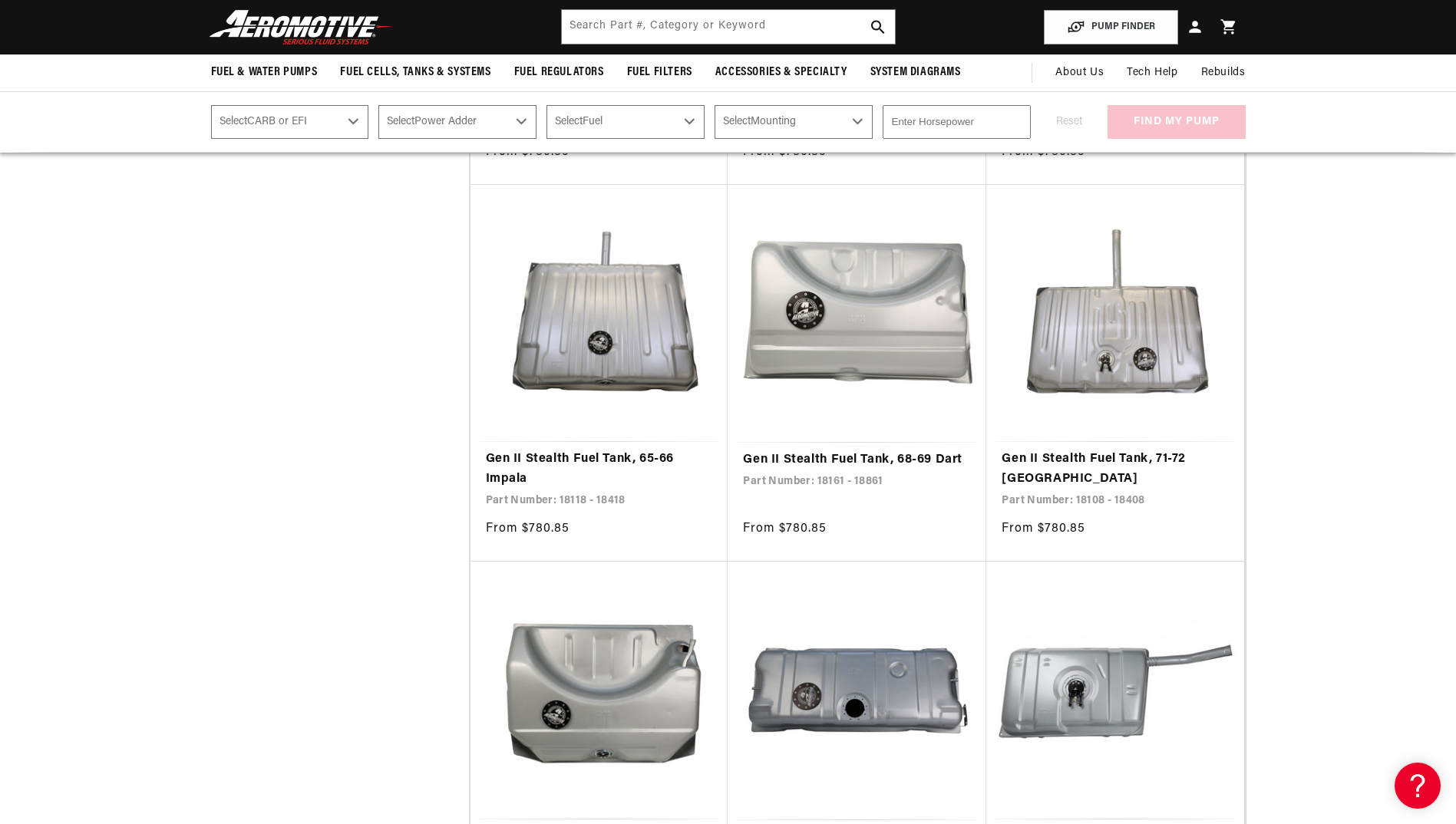
scroll to position [1762, 0]
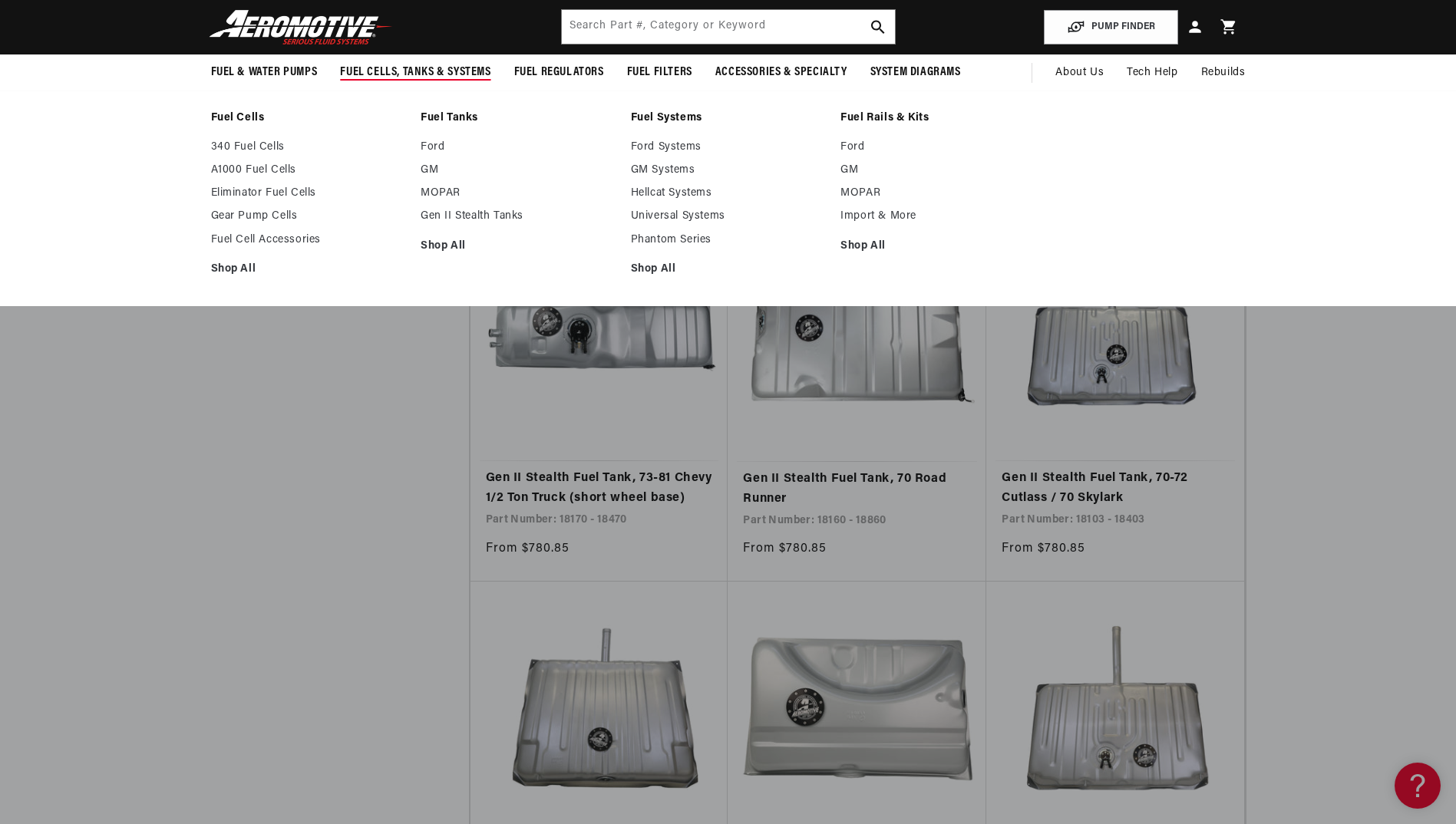
click at [249, 113] on link "Fuel Cells" at bounding box center [308, 118] width 195 height 14
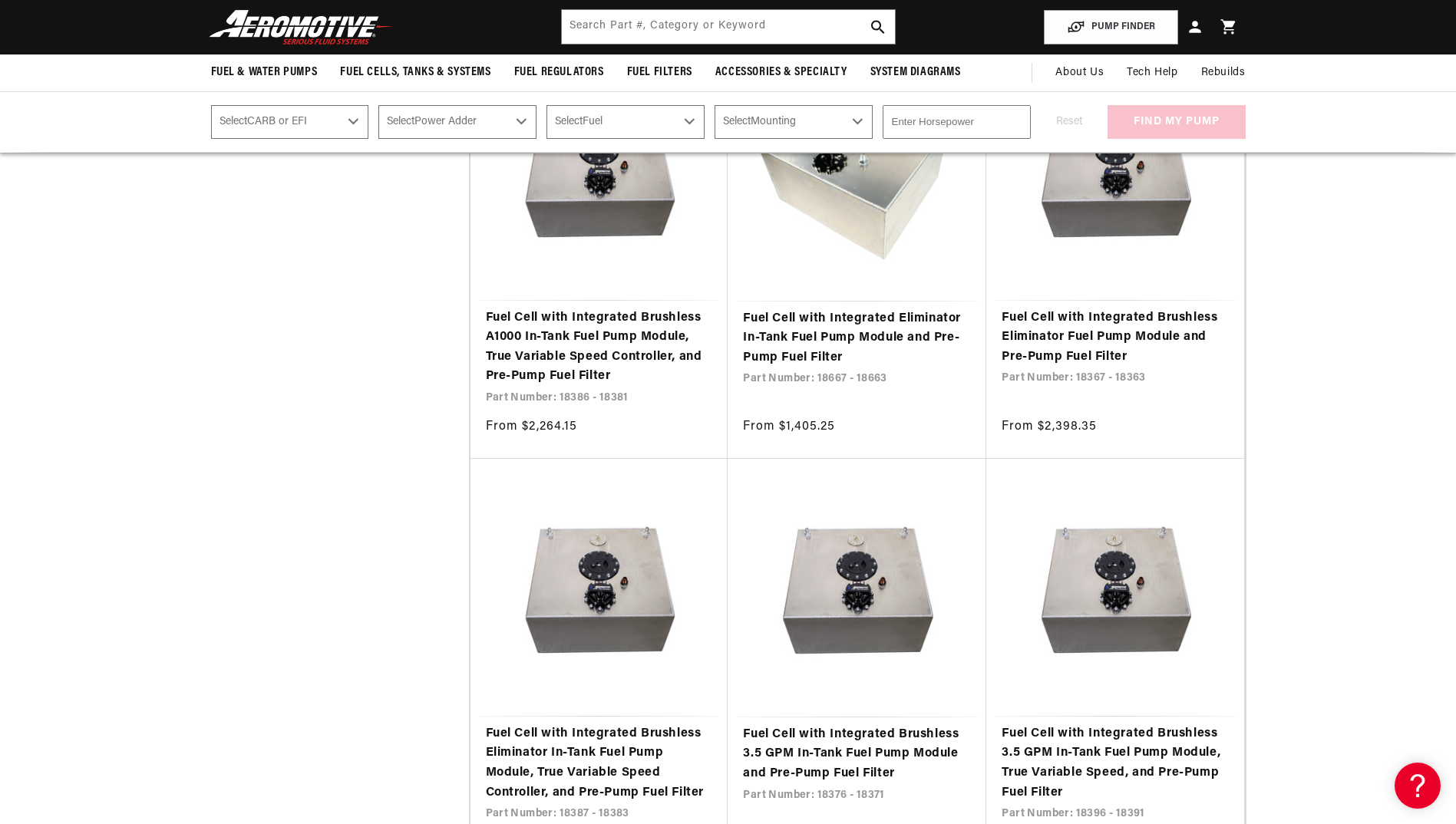
scroll to position [810, 0]
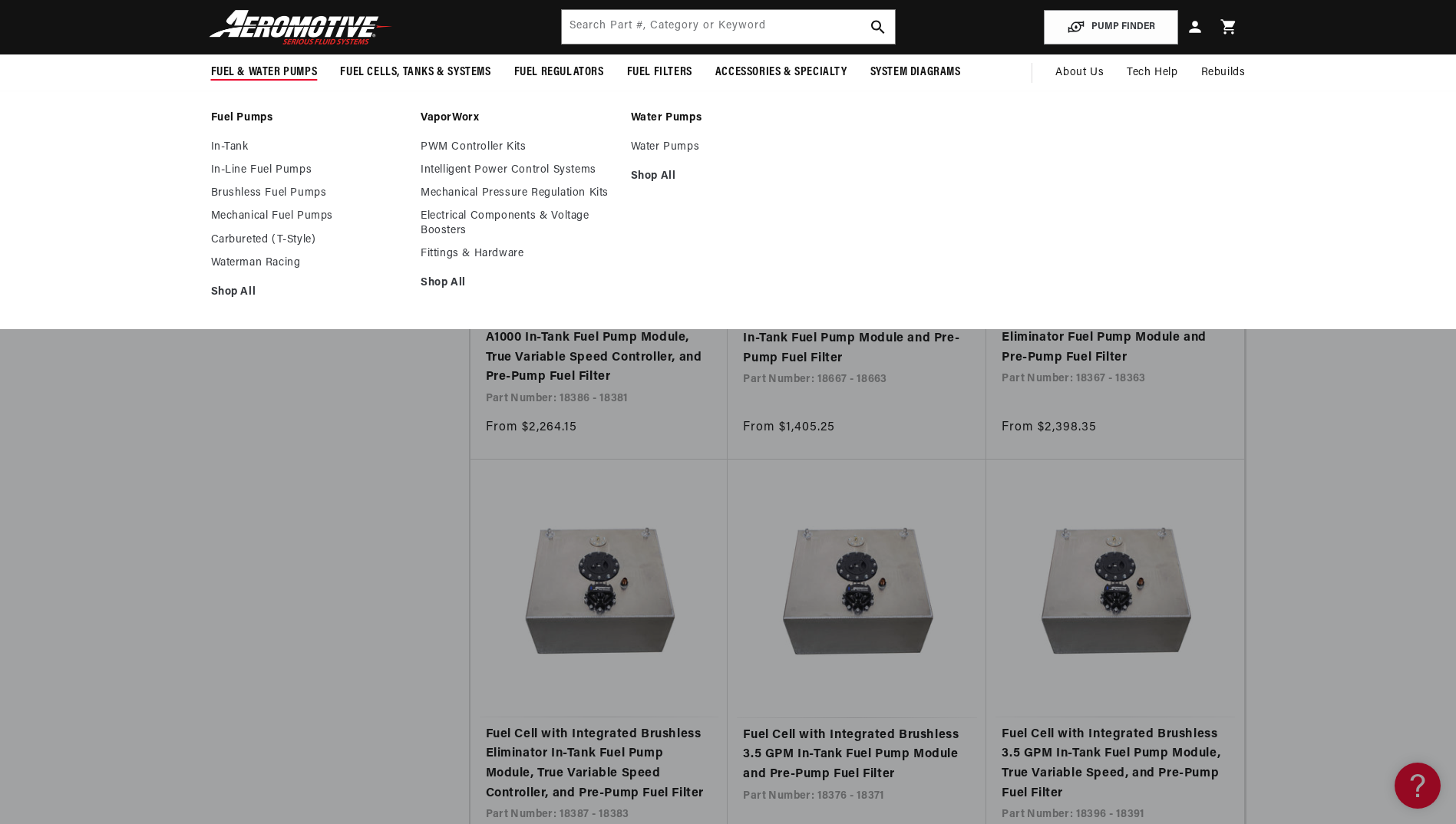
click at [680, 112] on link "Water Pumps" at bounding box center [728, 118] width 195 height 14
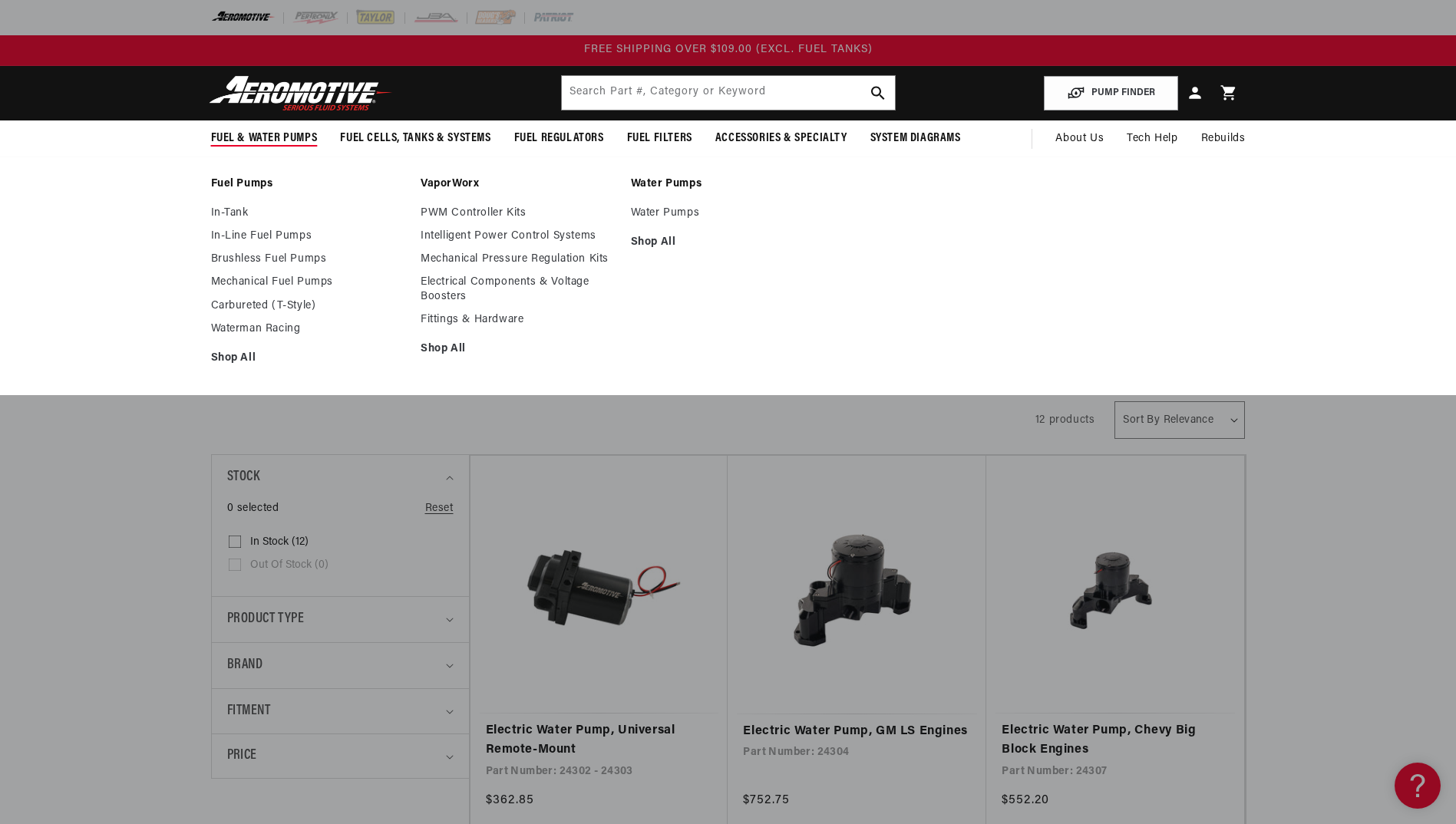
click at [465, 183] on link "VaporWorx" at bounding box center [517, 184] width 195 height 14
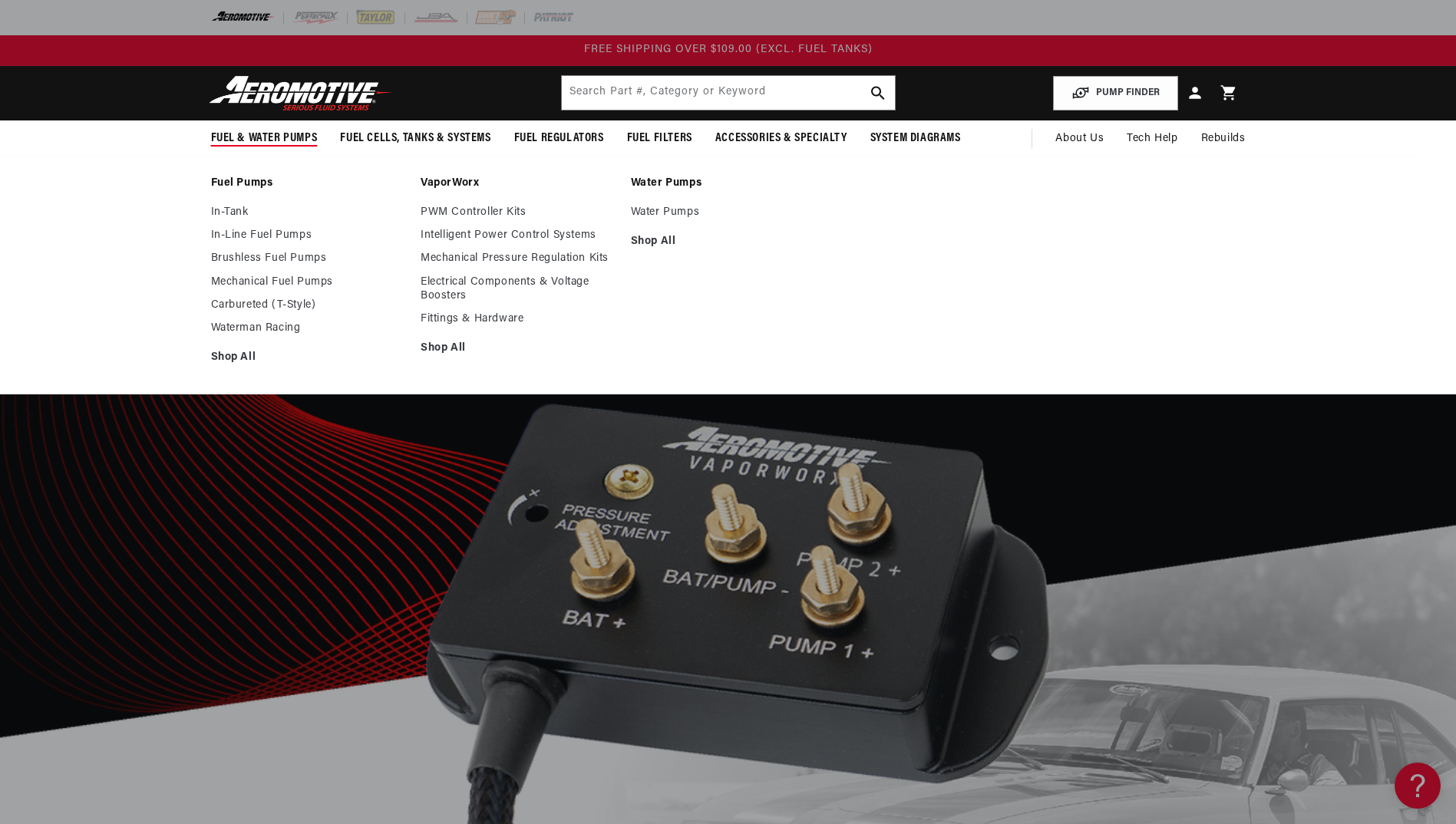
click at [256, 180] on link "Fuel Pumps" at bounding box center [308, 184] width 195 height 14
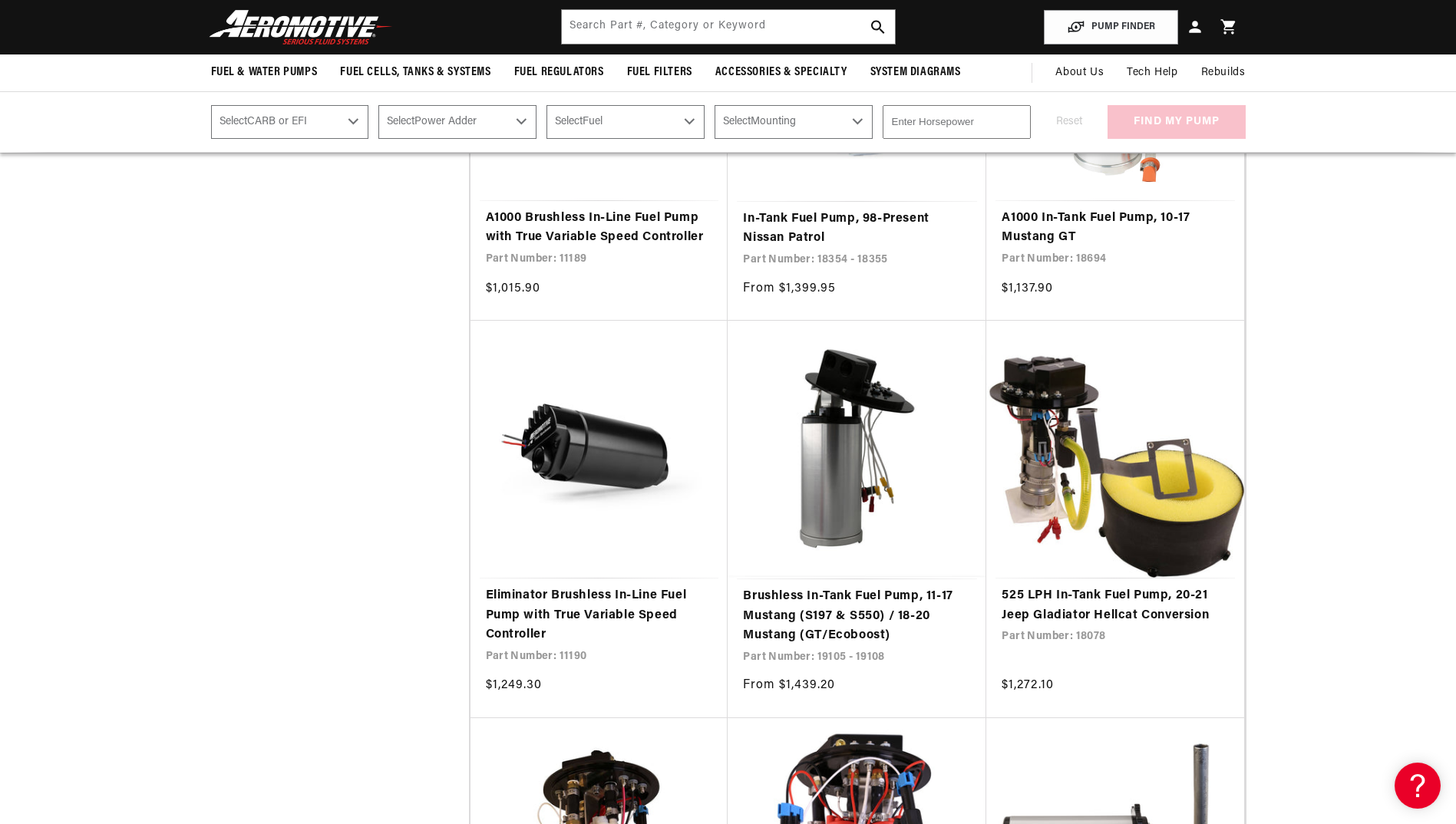
scroll to position [11479, 0]
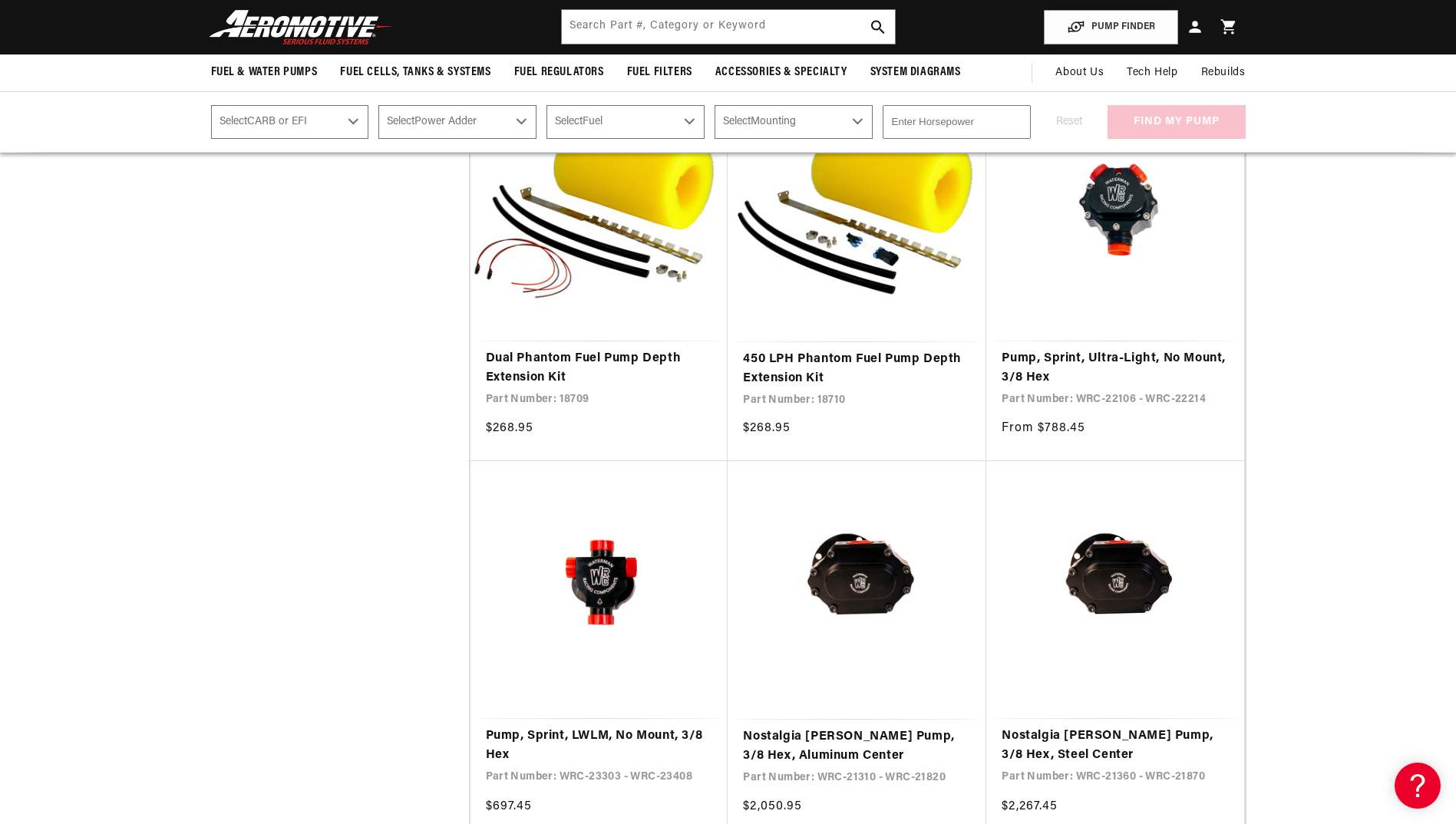
scroll to position [16972, 0]
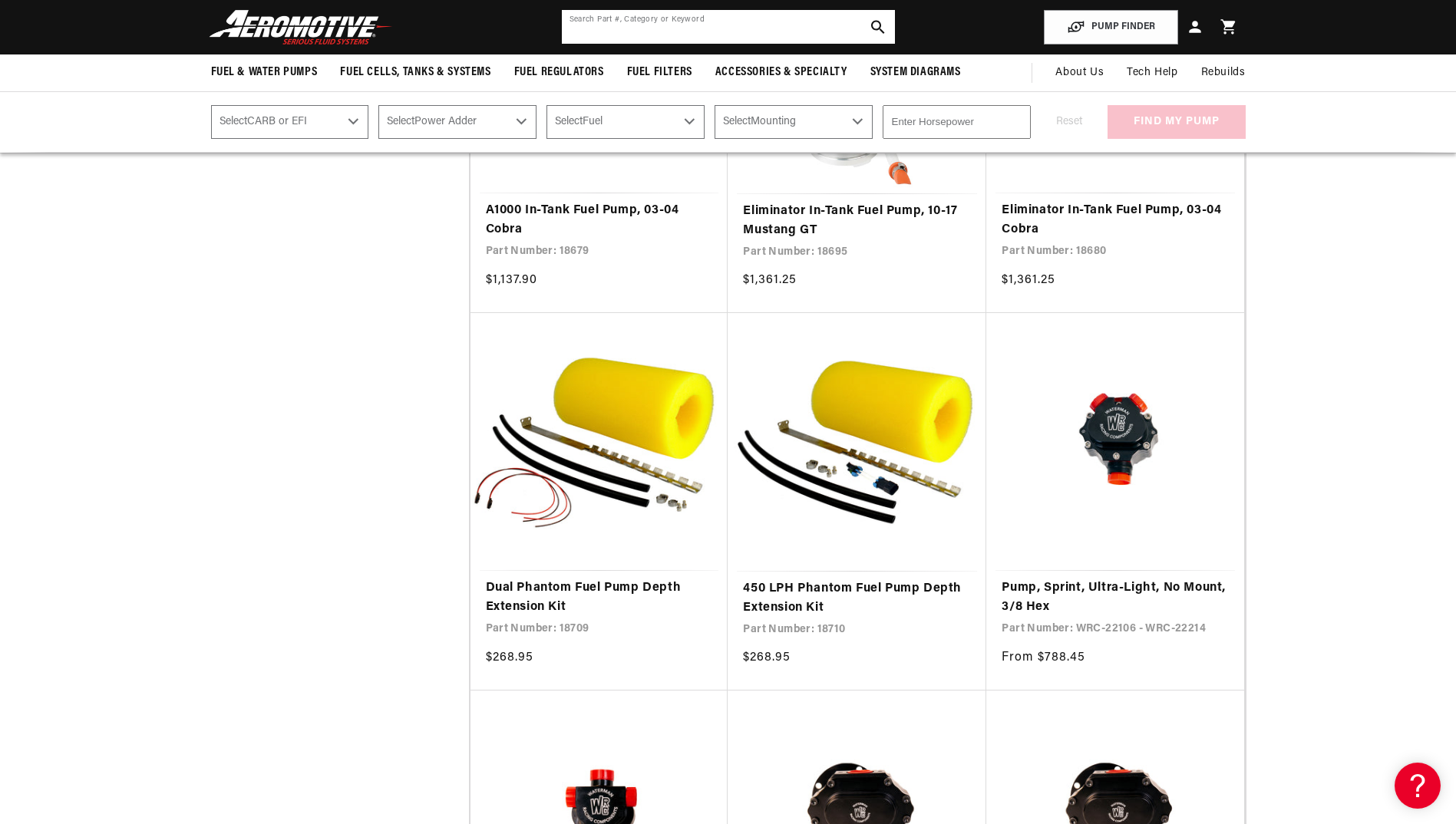
click at [614, 20] on input "text" at bounding box center [728, 27] width 333 height 34
type input "c"
type input "lanyard"
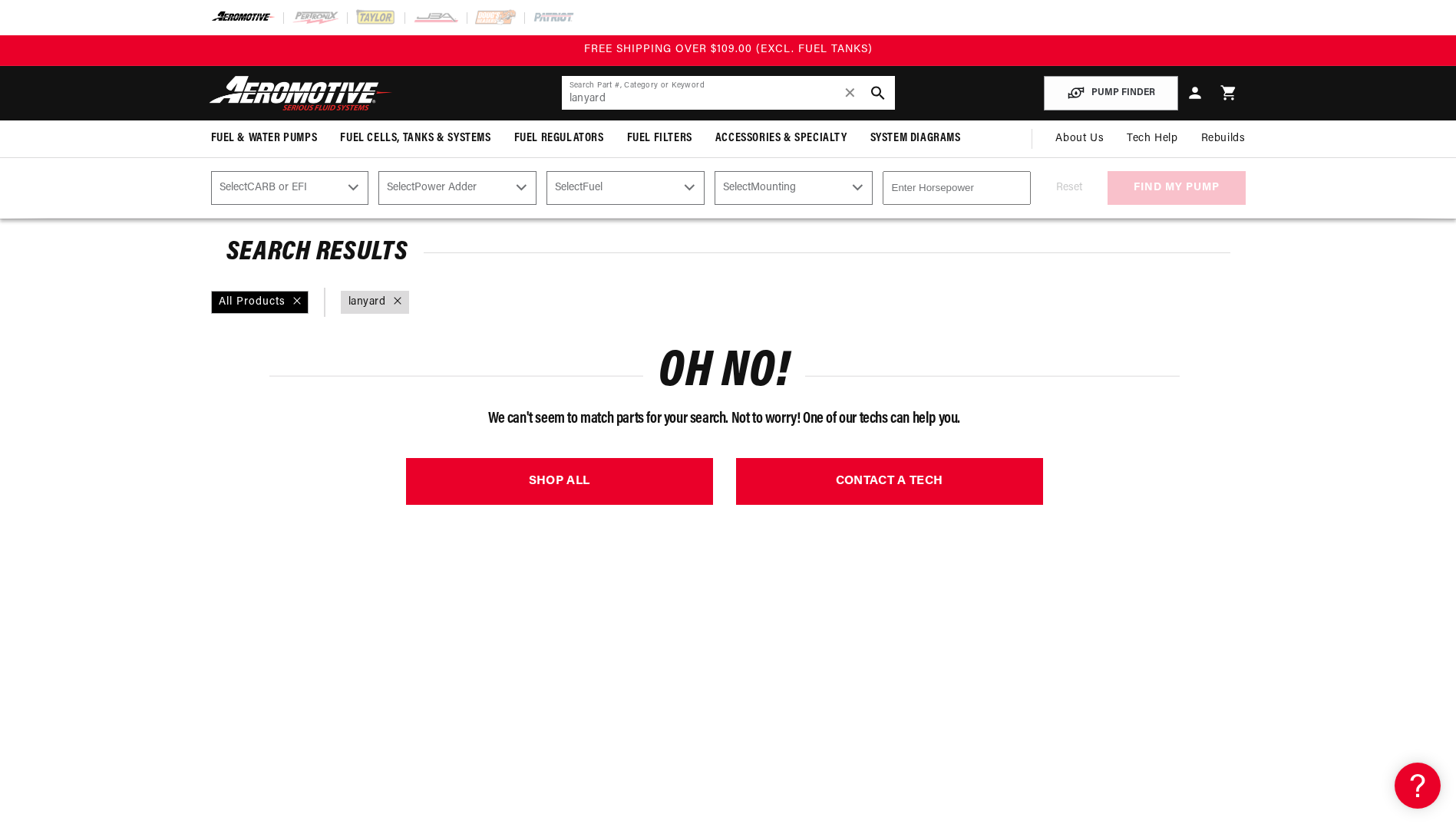
drag, startPoint x: 611, startPoint y: 87, endPoint x: 547, endPoint y: 90, distance: 64.1
click at [547, 90] on header "Fuel & Water Pumps Back In-Tank In-Line Fuel Pumps" at bounding box center [728, 94] width 1111 height 54
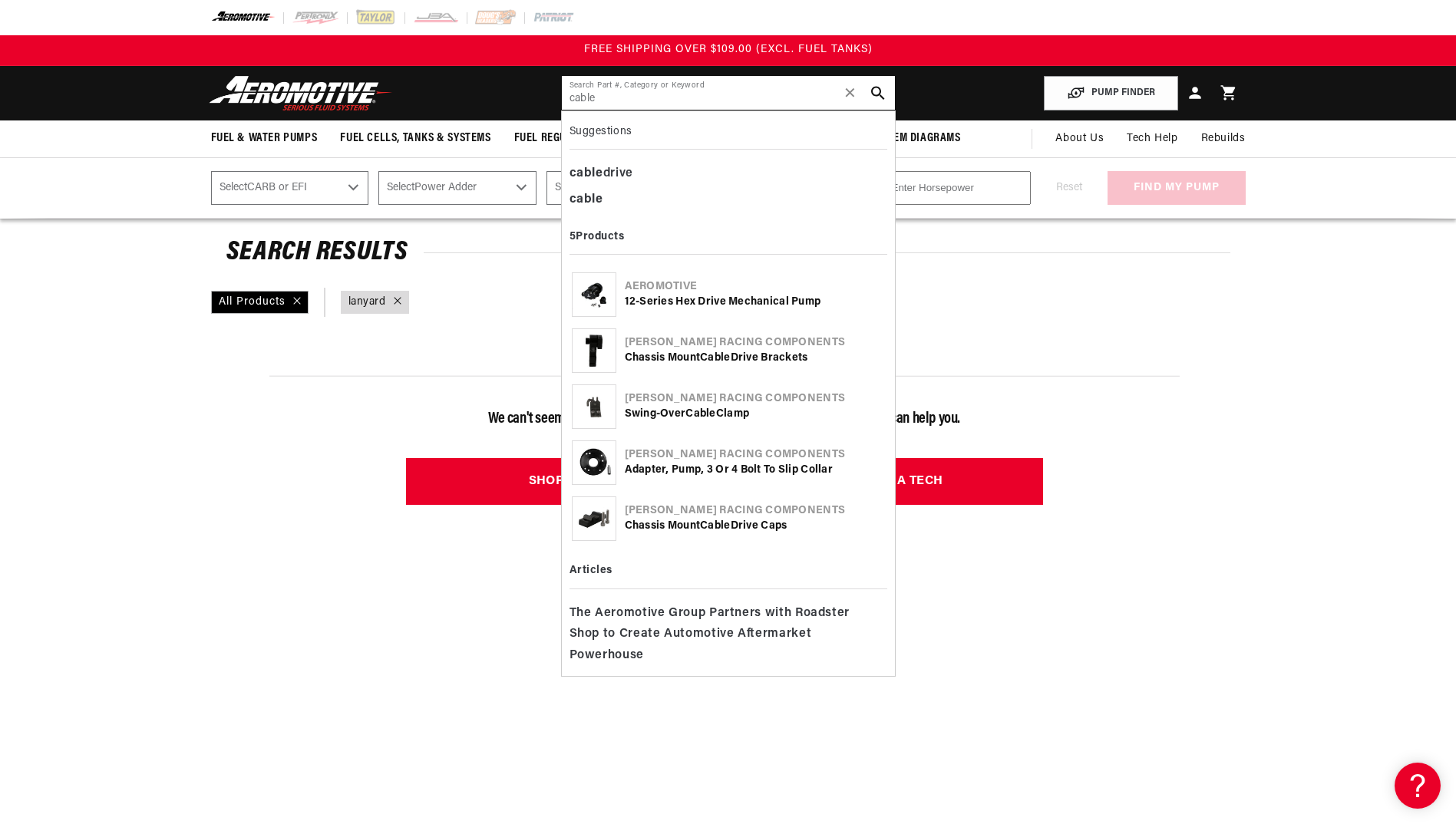
type input "cable"
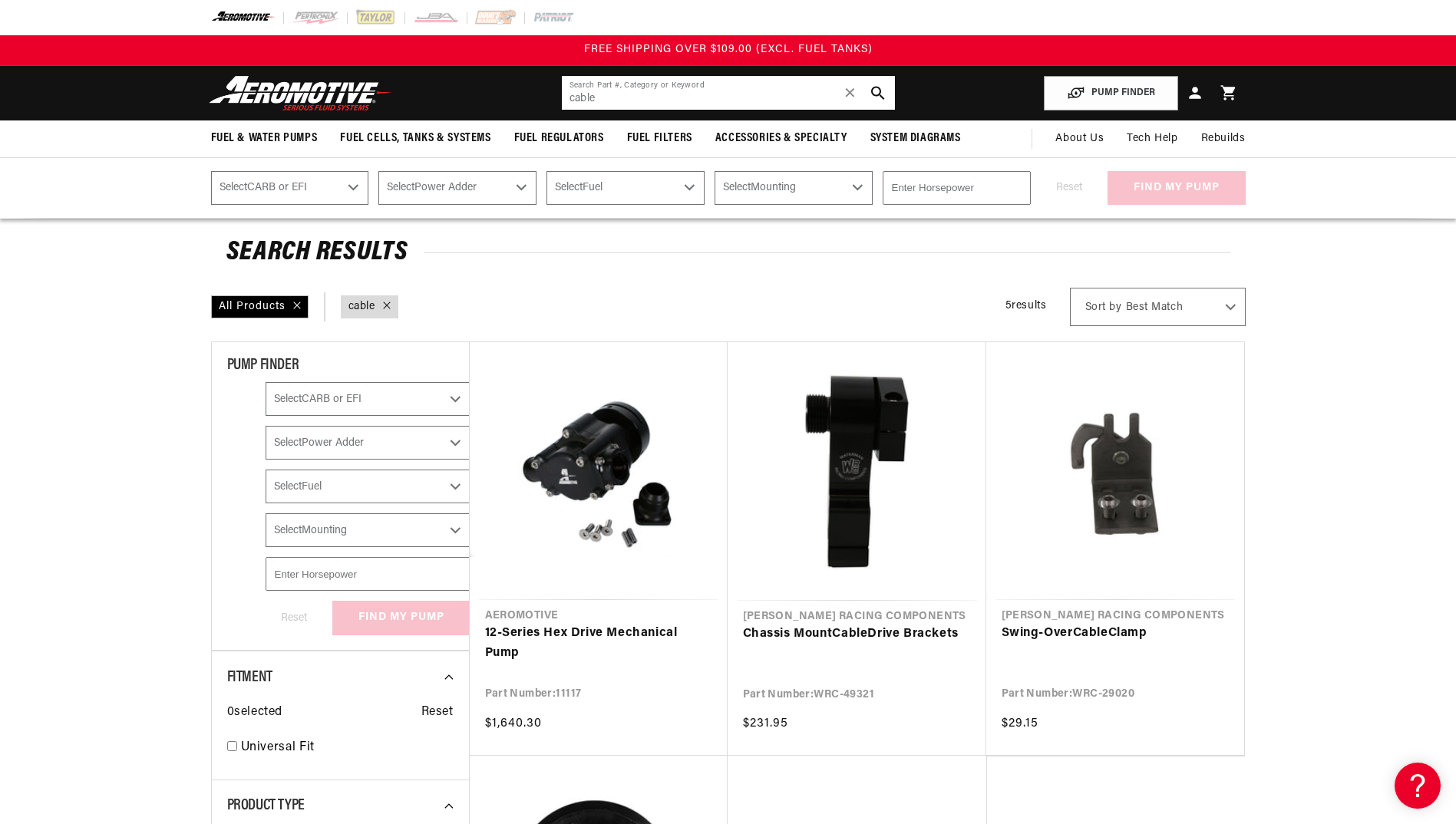
drag, startPoint x: 640, startPoint y: 104, endPoint x: 560, endPoint y: 99, distance: 80.2
click at [561, 99] on div "cable Search Part #, Category or Keyword ✕" at bounding box center [728, 93] width 334 height 36
